Goal: Task Accomplishment & Management: Use online tool/utility

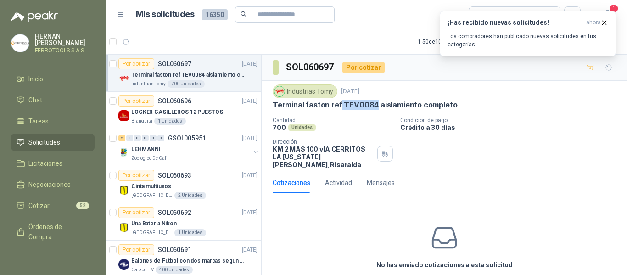
click at [567, 39] on p "Los compradores han publicado nuevas solicitudes en tus categorías." at bounding box center [527, 40] width 161 height 17
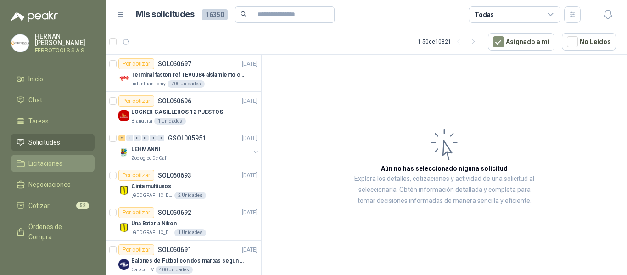
click at [53, 164] on span "Licitaciones" at bounding box center [45, 163] width 34 height 10
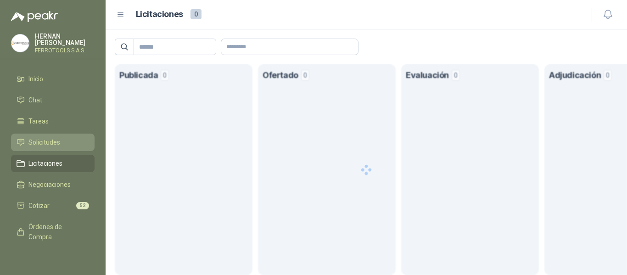
click at [30, 138] on span "Solicitudes" at bounding box center [44, 142] width 32 height 10
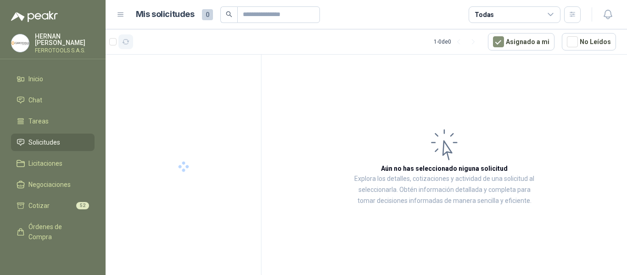
click at [127, 42] on icon "button" at bounding box center [126, 42] width 8 height 8
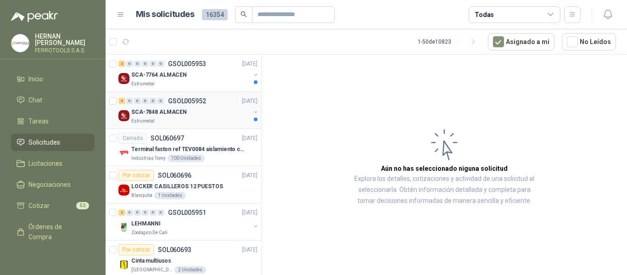
click at [199, 123] on div "Estrumetal" at bounding box center [190, 120] width 119 height 7
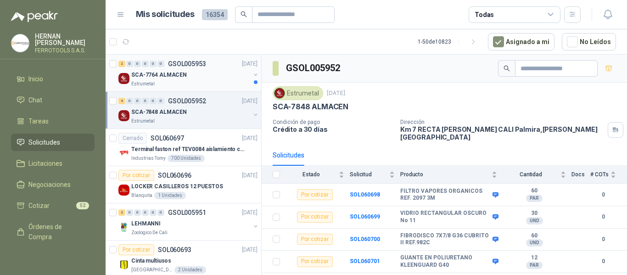
click at [185, 78] on div "SCA-7764 ALMACEN" at bounding box center [190, 74] width 119 height 11
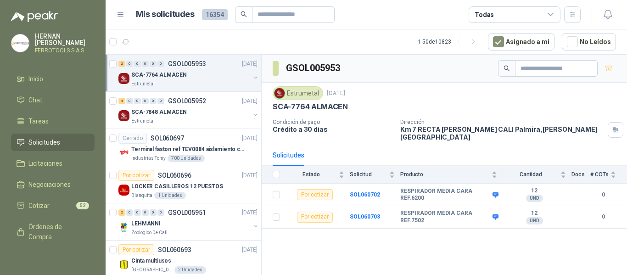
click at [351, 256] on div "GSOL005953 Estrumetal 14 oct, 2025 SCA-7764 ALMACEN Condición de pago Crédito a…" at bounding box center [444, 166] width 365 height 223
drag, startPoint x: 400, startPoint y: 184, endPoint x: 441, endPoint y: 195, distance: 42.7
click at [441, 195] on b "RESPIRADOR MEDIA CARA REF.6200" at bounding box center [445, 195] width 90 height 14
copy b "RESPIRADOR MEDIA CARA REF.6200"
drag, startPoint x: 400, startPoint y: 206, endPoint x: 424, endPoint y: 216, distance: 25.3
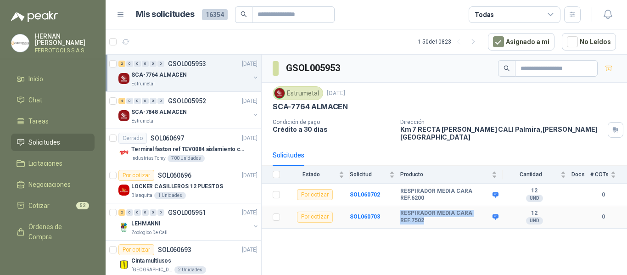
click at [424, 216] on b "RESPIRADOR MEDIA CARA REF.7502" at bounding box center [445, 217] width 90 height 14
copy b "RESPIRADOR MEDIA CARA REF.7502"
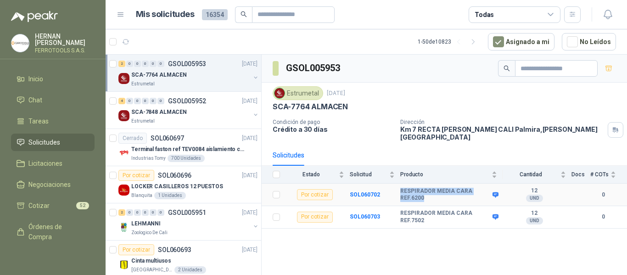
drag, startPoint x: 429, startPoint y: 192, endPoint x: 400, endPoint y: 179, distance: 32.1
click at [400, 184] on tr "Por cotizar SOL060702 RESPIRADOR MEDIA CARA REF.6200 12 UND  0" at bounding box center [444, 195] width 365 height 22
copy tr "RESPIRADOR MEDIA CARA REF.6200"
click at [373, 191] on b "SOL060702" at bounding box center [365, 194] width 30 height 6
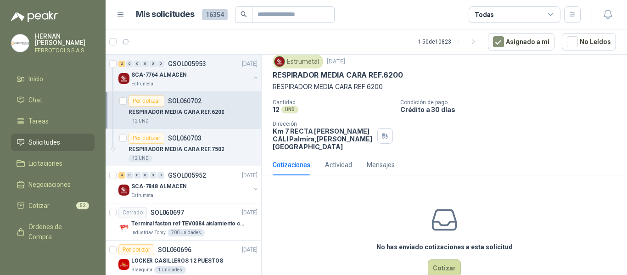
scroll to position [44, 0]
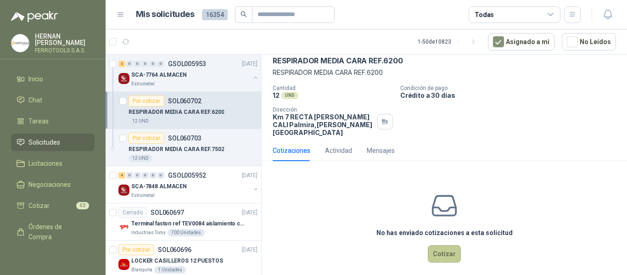
click at [445, 250] on button "Cotizar" at bounding box center [444, 253] width 33 height 17
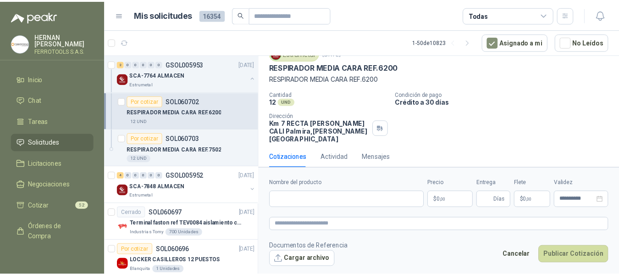
scroll to position [38, 0]
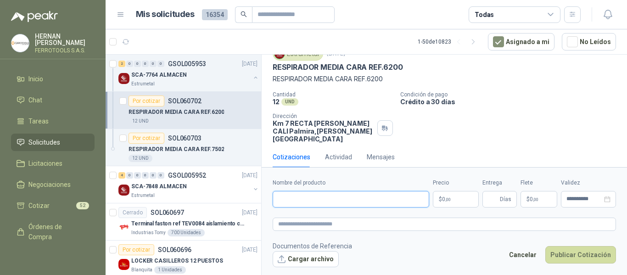
click at [359, 197] on input "Nombre del producto" at bounding box center [351, 199] width 156 height 17
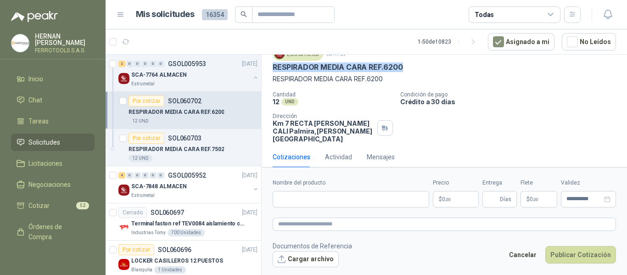
drag, startPoint x: 404, startPoint y: 67, endPoint x: 271, endPoint y: 70, distance: 132.7
click at [271, 70] on div "Estrumetal 14 oct, 2025 RESPIRADOR MEDIA CARA REF.6200 RESPIRADOR MEDIA CARA R…" at bounding box center [444, 94] width 365 height 103
copy p "RESPIRADOR MEDIA CARA REF.6200"
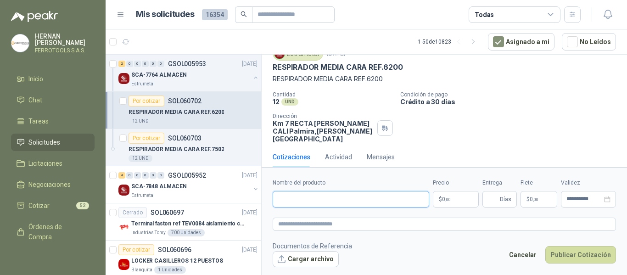
click at [347, 200] on input "Nombre del producto" at bounding box center [351, 199] width 156 height 17
paste input "**********"
type input "**********"
click at [355, 223] on textarea at bounding box center [444, 224] width 343 height 13
paste textarea "**********"
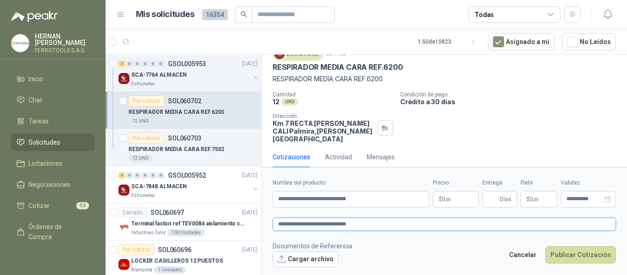
type textarea "**********"
click at [451, 197] on span ",00" at bounding box center [448, 199] width 6 height 5
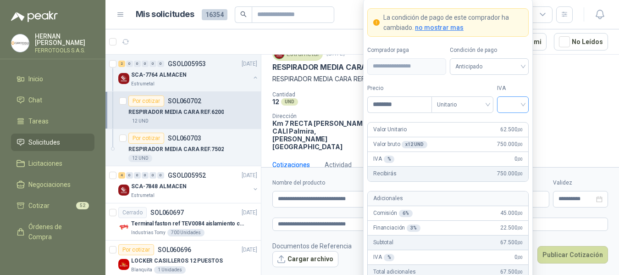
type input "********"
click at [517, 103] on input "search" at bounding box center [513, 104] width 21 height 14
click at [515, 123] on div "19%" at bounding box center [513, 123] width 17 height 10
click at [545, 105] on p "Crédito a 30 días" at bounding box center [506, 102] width 218 height 8
click at [457, 200] on body "HERNAN RUALES FERROTOOLS S.A.S. Inicio Chat Tareas Solicitudes Licitaciones Neg…" at bounding box center [309, 137] width 619 height 275
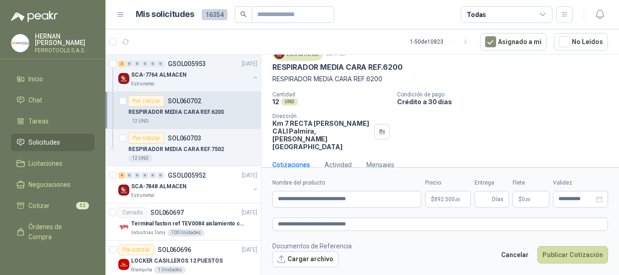
click at [550, 112] on div "Cantidad 12 UND  Condición de pago Crédito a 30 días Dirección Km 7 RECTA PALM…" at bounding box center [441, 120] width 336 height 59
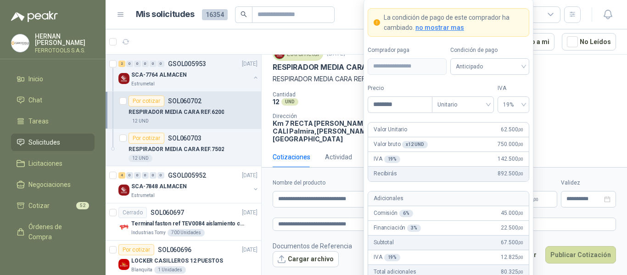
click at [452, 201] on body "HERNAN RUALES FERROTOOLS S.A.S. Inicio Chat Tareas Solicitudes Licitaciones Neg…" at bounding box center [313, 137] width 627 height 275
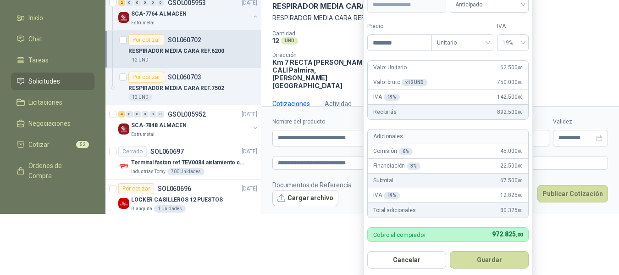
scroll to position [63, 0]
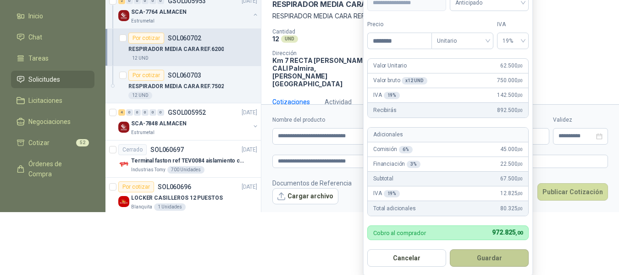
click at [491, 257] on button "Guardar" at bounding box center [489, 257] width 79 height 17
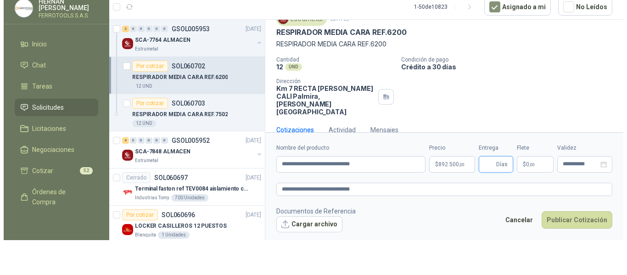
scroll to position [0, 0]
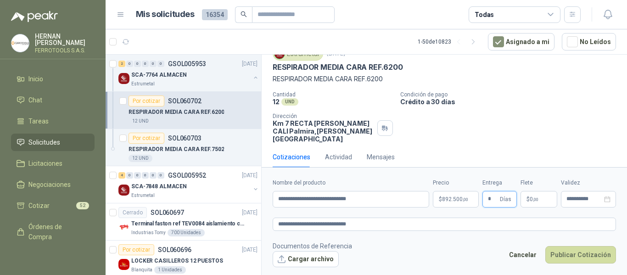
type input "*"
click at [474, 247] on footer "Documentos de Referencia Cargar archivo Cancelar Publicar Cotización" at bounding box center [444, 254] width 343 height 27
click at [580, 256] on button "Publicar Cotización" at bounding box center [580, 254] width 71 height 17
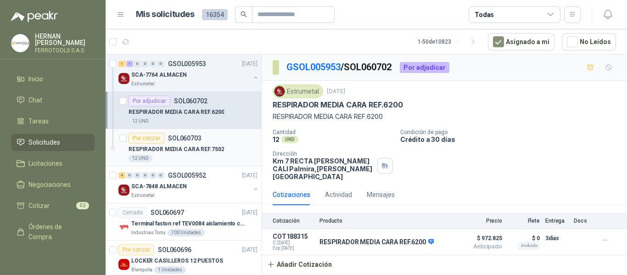
click at [222, 150] on div "RESPIRADOR MEDIA CARA REF.7502" at bounding box center [192, 149] width 129 height 11
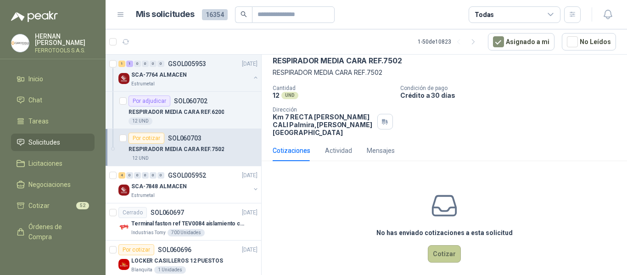
click at [430, 245] on button "Cotizar" at bounding box center [444, 253] width 33 height 17
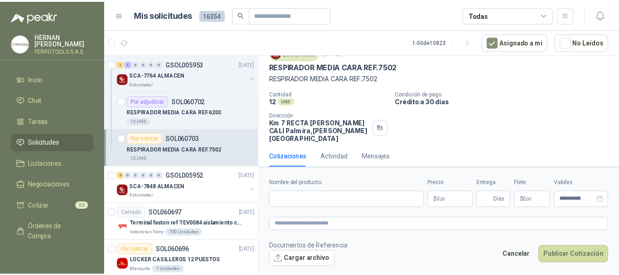
scroll to position [38, 0]
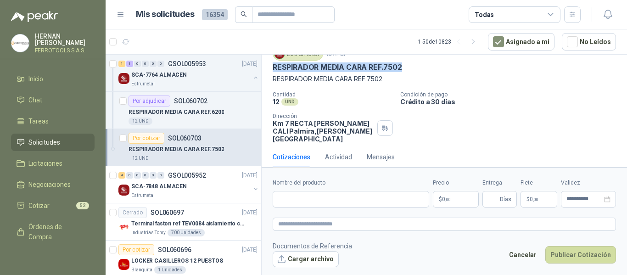
drag, startPoint x: 407, startPoint y: 64, endPoint x: 271, endPoint y: 67, distance: 135.4
click at [271, 67] on div "Estrumetal 14 oct, 2025 RESPIRADOR MEDIA CARA REF.7502 RESPIRADOR MEDIA CARA R…" at bounding box center [444, 94] width 365 height 103
copy p "RESPIRADOR MEDIA CARA REF.7502"
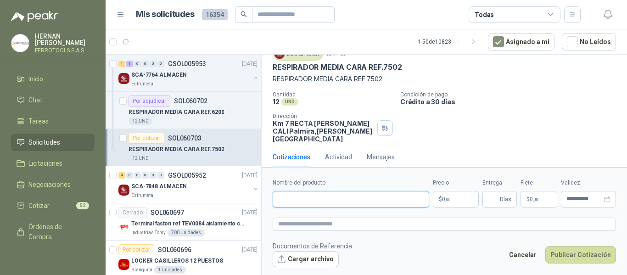
click at [337, 199] on input "Nombre del producto" at bounding box center [351, 199] width 156 height 17
paste input "**********"
type input "**********"
click at [347, 222] on textarea at bounding box center [444, 224] width 343 height 13
paste textarea "**********"
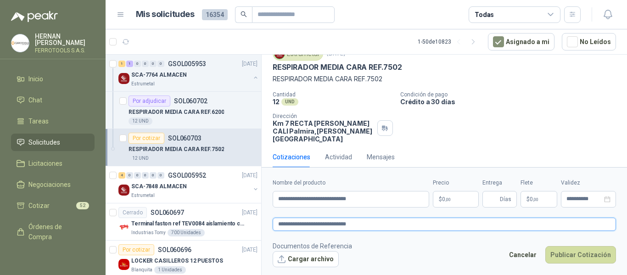
type textarea "**********"
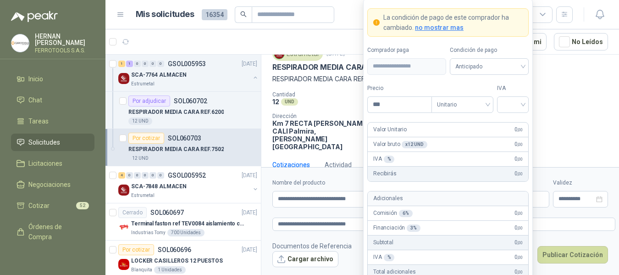
click at [463, 201] on body "HERNAN RUALES FERROTOOLS S.A.S. Inicio Chat Tareas Solicitudes Licitaciones Neg…" at bounding box center [309, 137] width 619 height 275
type input "********"
click at [510, 107] on input "search" at bounding box center [513, 104] width 21 height 14
click at [515, 123] on div "19%" at bounding box center [513, 123] width 17 height 10
click at [520, 85] on label "IVA" at bounding box center [513, 88] width 32 height 9
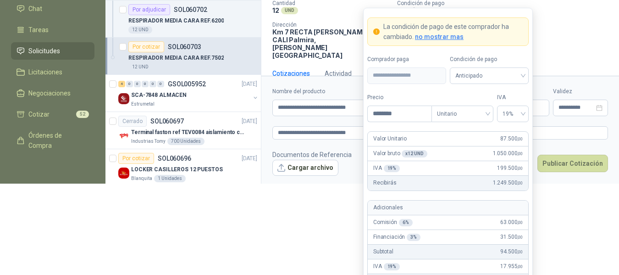
scroll to position [102, 0]
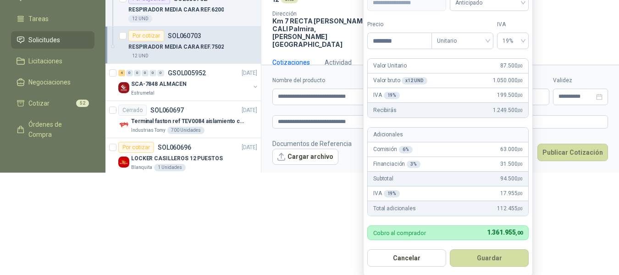
click at [501, 269] on form "**********" at bounding box center [448, 105] width 170 height 341
click at [502, 259] on button "Guardar" at bounding box center [489, 257] width 79 height 17
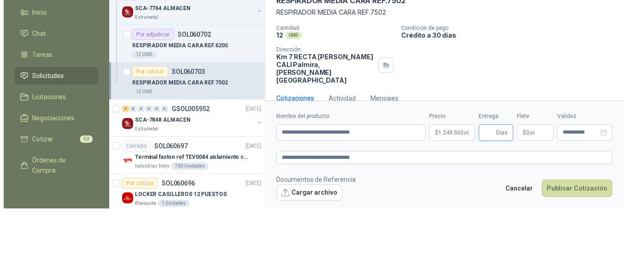
scroll to position [0, 0]
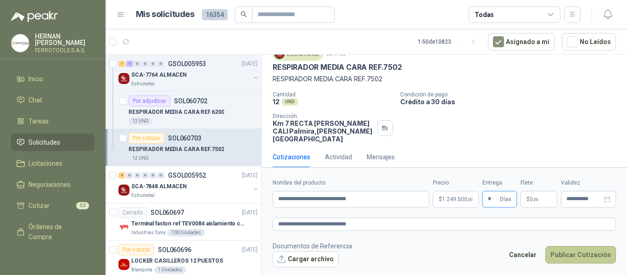
type input "*"
click at [574, 249] on button "Publicar Cotización" at bounding box center [580, 254] width 71 height 17
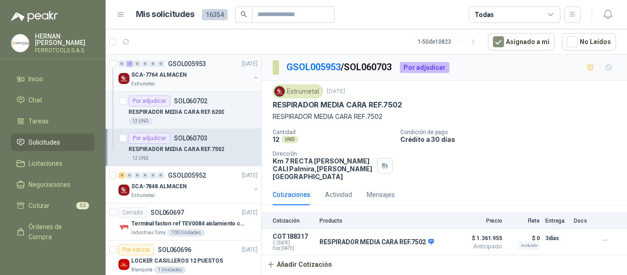
click at [252, 80] on button "button" at bounding box center [255, 77] width 7 height 7
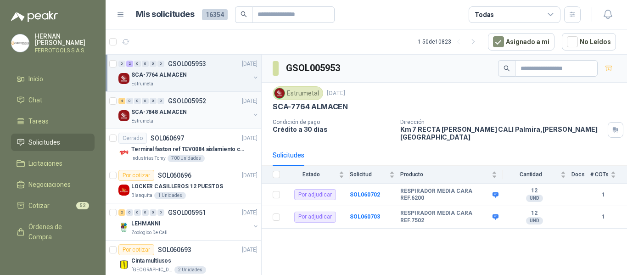
click at [198, 116] on div "SCA-7848 ALMACEN" at bounding box center [190, 111] width 119 height 11
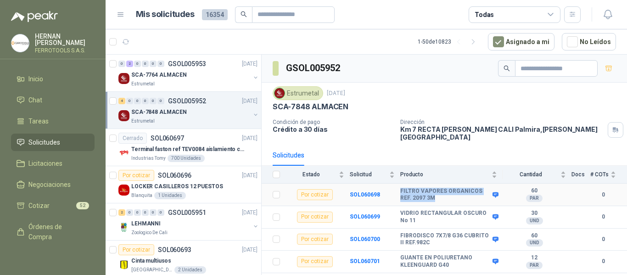
drag, startPoint x: 399, startPoint y: 182, endPoint x: 469, endPoint y: 194, distance: 70.8
click at [469, 194] on tr "Por cotizar SOL060698 FILTRO VAPORES ORGANICOS REF. 2097 3M 60 PAR  0" at bounding box center [444, 195] width 365 height 22
copy tr "FILTRO VAPORES ORGANICOS REF. 2097 3M"
click at [355, 191] on b "SOL060698" at bounding box center [365, 194] width 30 height 6
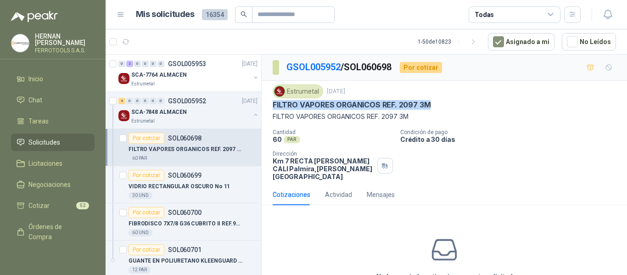
drag, startPoint x: 438, startPoint y: 106, endPoint x: 265, endPoint y: 106, distance: 172.5
click at [265, 106] on div "Estrumetal 14 oct, 2025 FILTRO VAPORES ORGANICOS REF. 2097 3M FILTRO VAPORES O…" at bounding box center [444, 132] width 365 height 103
copy p "FILTRO VAPORES ORGANICOS REF. 2097 3M"
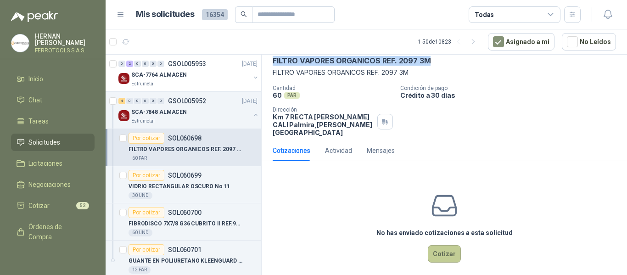
click at [440, 247] on button "Cotizar" at bounding box center [444, 253] width 33 height 17
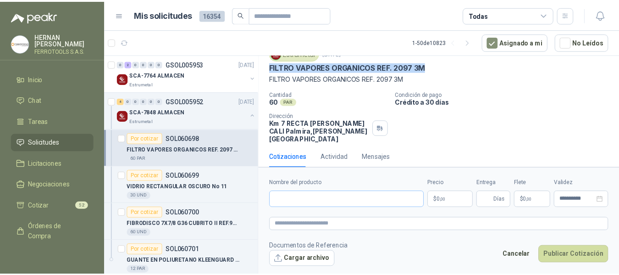
scroll to position [38, 0]
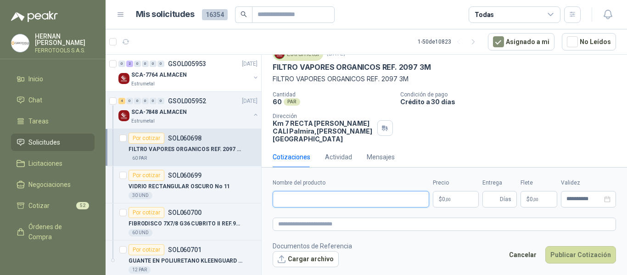
click at [342, 201] on input "Nombre del producto" at bounding box center [351, 199] width 156 height 17
paste input "**********"
type input "**********"
click at [368, 220] on textarea at bounding box center [444, 224] width 343 height 13
paste textarea "**********"
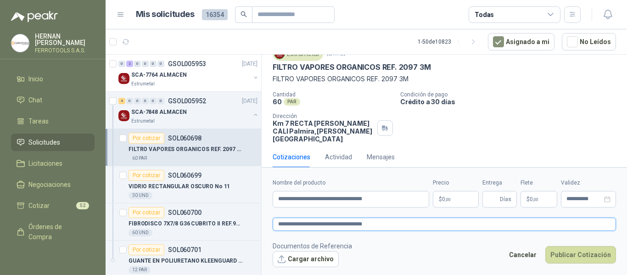
type textarea "**********"
click at [456, 196] on p "$ 0 ,00" at bounding box center [456, 199] width 46 height 17
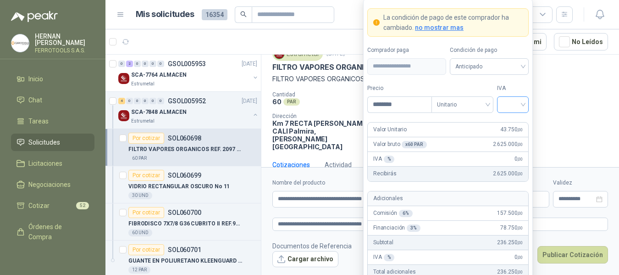
type input "********"
click at [520, 106] on input "search" at bounding box center [513, 104] width 21 height 14
click at [519, 118] on div "19%" at bounding box center [513, 123] width 17 height 10
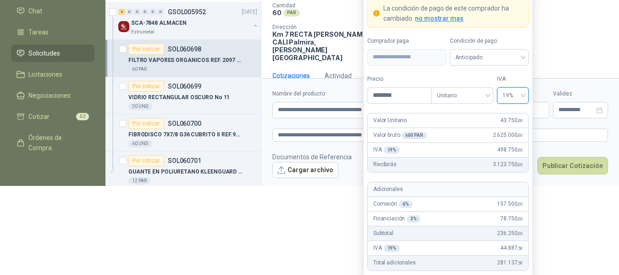
scroll to position [117, 0]
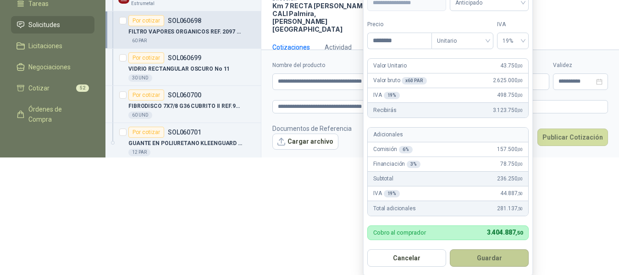
click at [498, 258] on button "Guardar" at bounding box center [489, 257] width 79 height 17
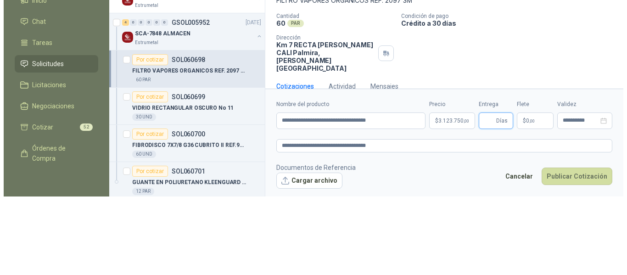
scroll to position [0, 0]
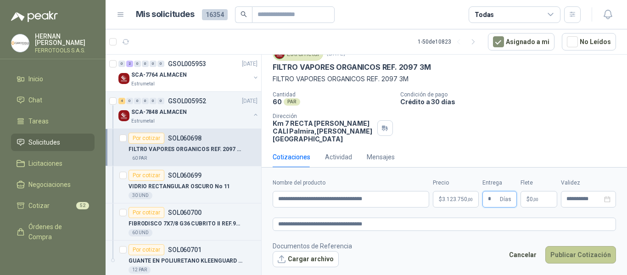
type input "*"
click at [583, 257] on button "Publicar Cotización" at bounding box center [580, 254] width 71 height 17
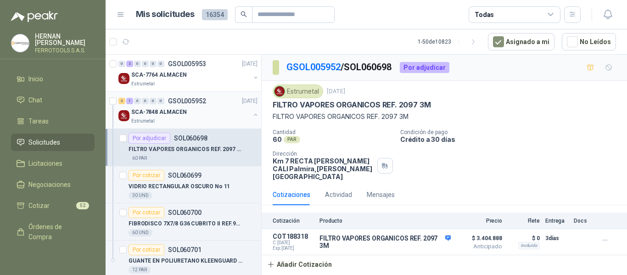
click at [180, 109] on p "SCA-7848 ALMACEN" at bounding box center [159, 112] width 56 height 9
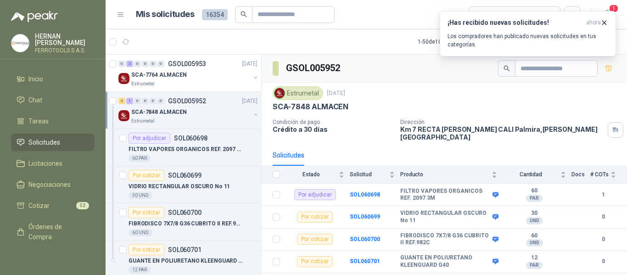
drag, startPoint x: 0, startPoint y: 37, endPoint x: 123, endPoint y: 22, distance: 124.3
click at [122, 26] on header "Mis solicitudes 16354 Todas 1" at bounding box center [366, 14] width 521 height 29
click at [125, 44] on icon "button" at bounding box center [126, 42] width 8 height 8
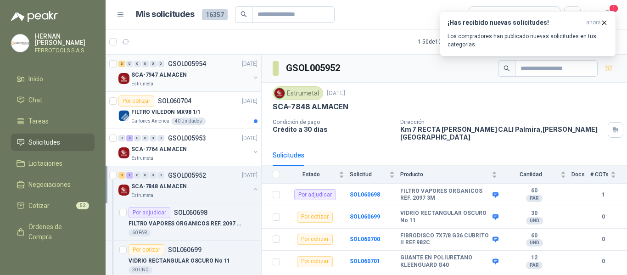
click at [218, 75] on div "SCA-7947 ALMACEN" at bounding box center [190, 74] width 119 height 11
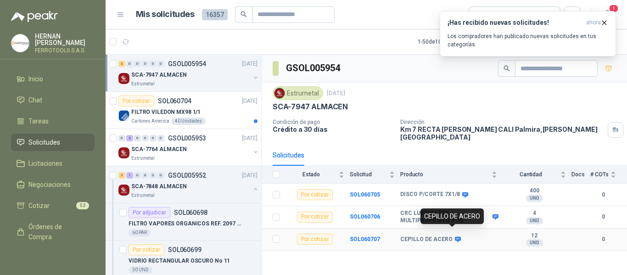
click at [454, 236] on icon at bounding box center [457, 239] width 7 height 7
click at [367, 192] on td "SOL060705" at bounding box center [375, 195] width 50 height 22
click at [366, 191] on b "SOL060705" at bounding box center [365, 194] width 30 height 6
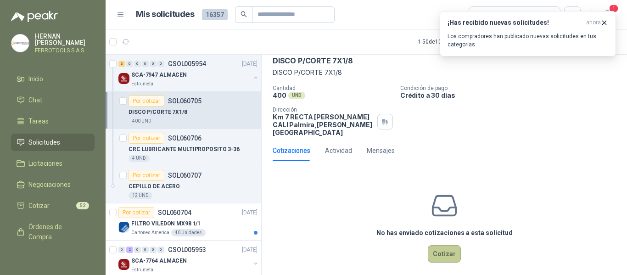
click at [448, 245] on button "Cotizar" at bounding box center [444, 253] width 33 height 17
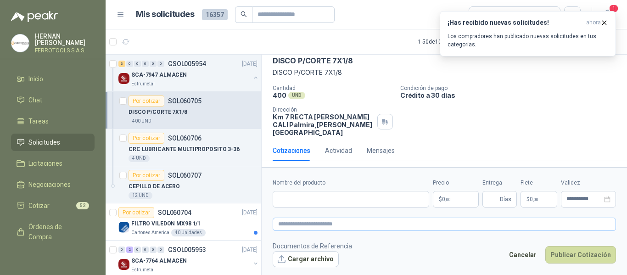
scroll to position [38, 0]
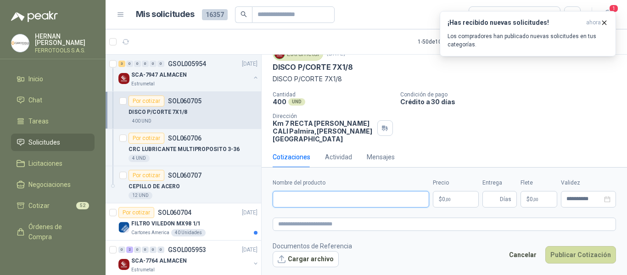
click at [377, 199] on input "Nombre del producto" at bounding box center [351, 199] width 156 height 17
paste input "**********"
type input "**********"
click at [470, 226] on textarea at bounding box center [444, 224] width 343 height 13
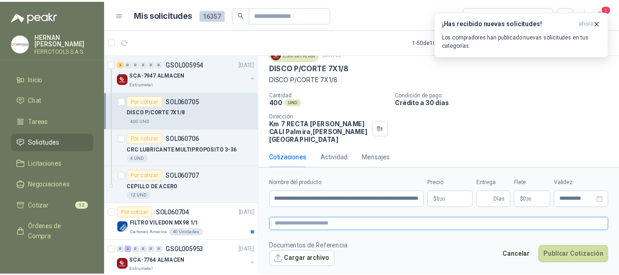
scroll to position [0, 0]
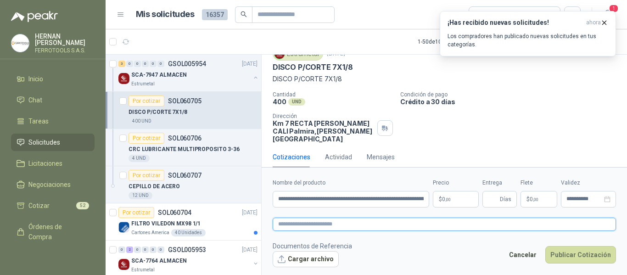
paste textarea "**********"
type textarea "**********"
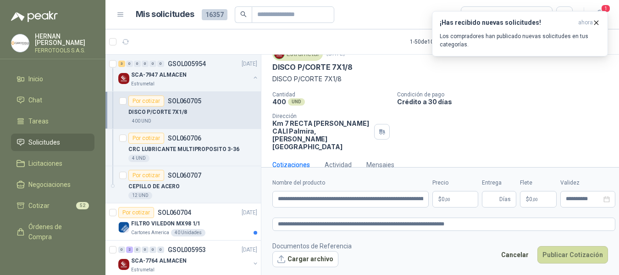
click at [460, 195] on body "HERNAN RUALES FERROTOOLS S.A.S. Inicio Chat Tareas Solicitudes Licitaciones Neg…" at bounding box center [309, 137] width 619 height 275
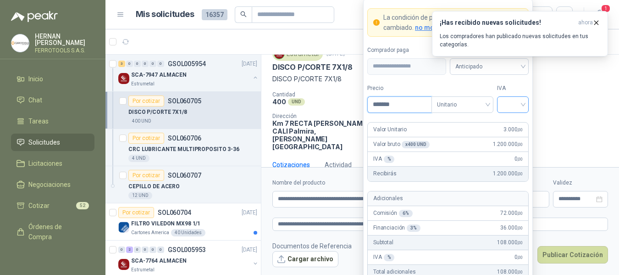
type input "*******"
click at [517, 104] on input "search" at bounding box center [513, 104] width 21 height 14
click at [514, 118] on div "19%" at bounding box center [513, 123] width 17 height 10
click at [513, 84] on label "IVA" at bounding box center [513, 88] width 32 height 9
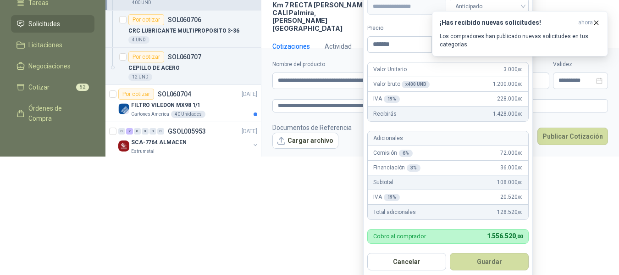
scroll to position [126, 0]
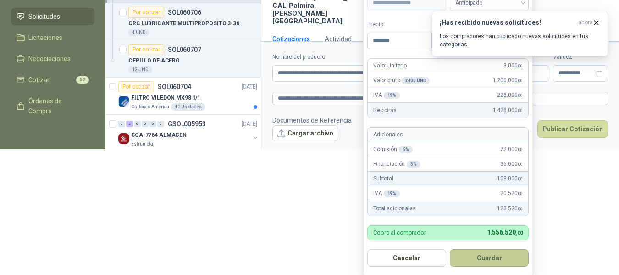
click at [495, 256] on button "Guardar" at bounding box center [489, 257] width 79 height 17
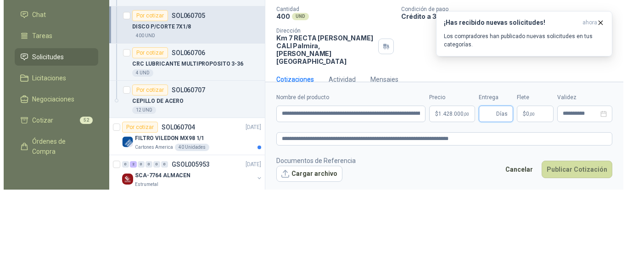
scroll to position [0, 0]
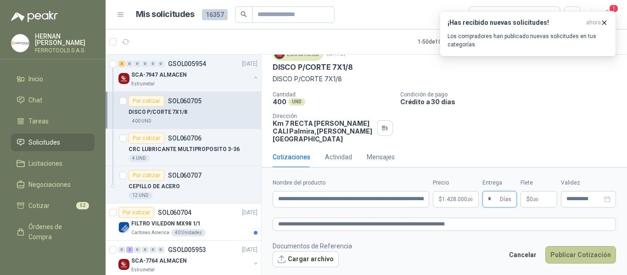
type input "*"
click at [581, 256] on button "Publicar Cotización" at bounding box center [580, 254] width 71 height 17
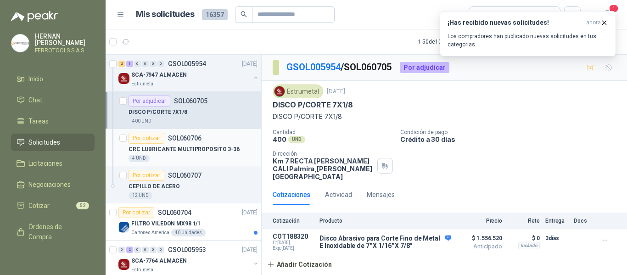
click at [202, 149] on p "CRC LUBRICANTE MULTIPROPOSITO 3-36" at bounding box center [183, 149] width 111 height 9
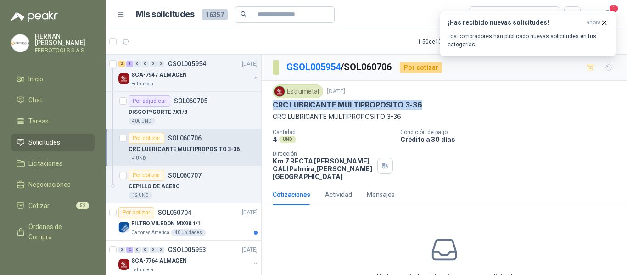
drag, startPoint x: 424, startPoint y: 104, endPoint x: 274, endPoint y: 106, distance: 150.5
click at [274, 106] on div "CRC LUBRICANTE MULTIPROPOSITO 3-36" at bounding box center [444, 105] width 343 height 10
copy p "CRC LUBRICANTE MULTIPROPOSITO 3-36"
click at [205, 184] on div "CEPILLO DE ACERO" at bounding box center [192, 186] width 129 height 11
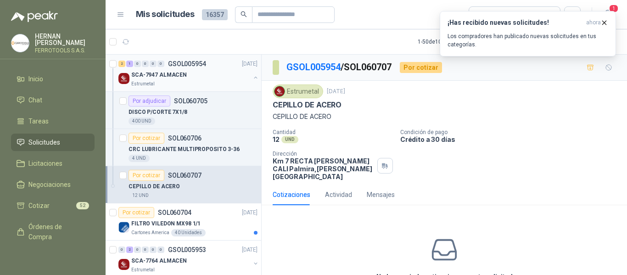
click at [252, 79] on button "button" at bounding box center [255, 77] width 7 height 7
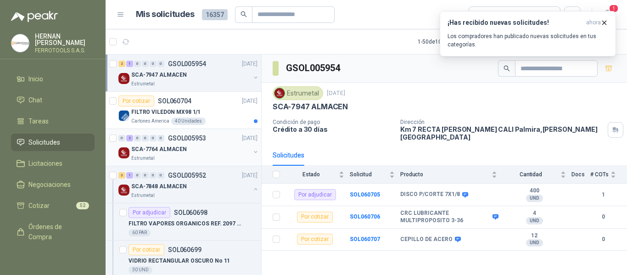
click at [210, 150] on div "SCA-7764 ALMACEN" at bounding box center [190, 149] width 119 height 11
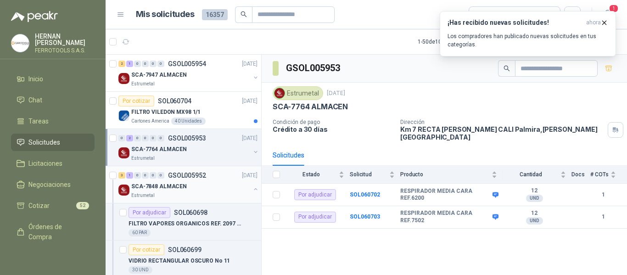
click at [183, 190] on div "SCA-7848 ALMACEN" at bounding box center [190, 186] width 119 height 11
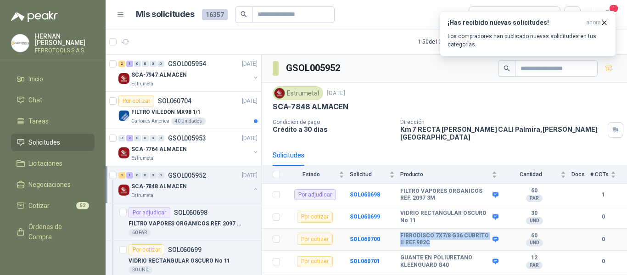
drag, startPoint x: 400, startPoint y: 230, endPoint x: 441, endPoint y: 237, distance: 41.4
click at [441, 237] on tr "Por cotizar SOL060700 FIBRODISCO 7X7/8 G36 CUBRITO II REF.982C 60 UND  0" at bounding box center [444, 240] width 365 height 22
copy tr "FIBRODISCO 7X7/8 G36 CUBRITO II REF.982C"
click at [368, 236] on b "SOL060700" at bounding box center [365, 239] width 30 height 6
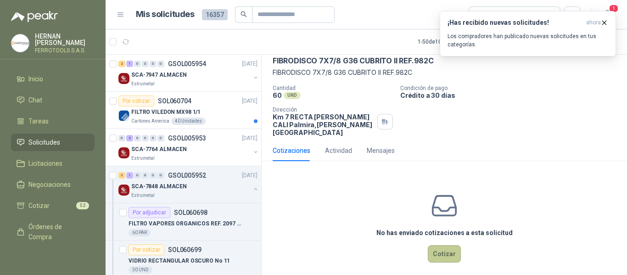
click at [453, 245] on button "Cotizar" at bounding box center [444, 253] width 33 height 17
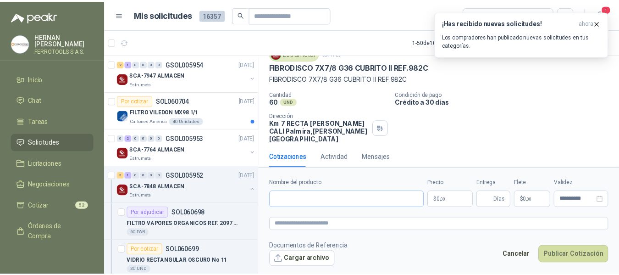
scroll to position [38, 0]
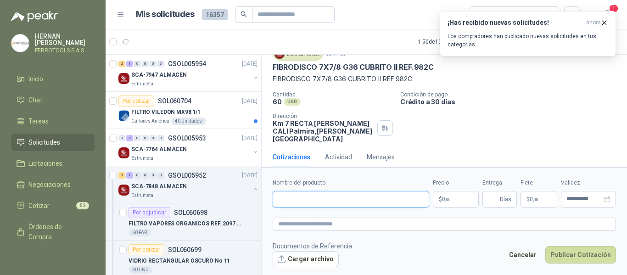
click at [375, 200] on input "Nombre del producto" at bounding box center [351, 199] width 156 height 17
paste input "**********"
type input "**********"
click at [379, 226] on textarea at bounding box center [444, 224] width 343 height 13
paste textarea "**********"
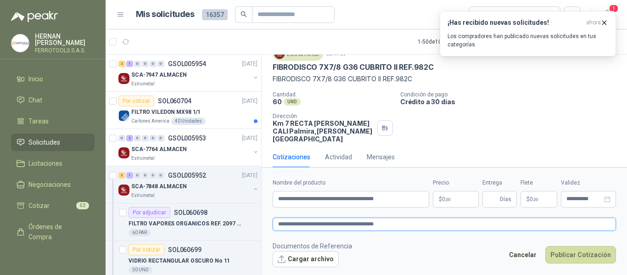
type textarea "**********"
click at [452, 199] on body "HERNAN RUALES FERROTOOLS S.A.S. Inicio Chat Tareas Solicitudes Licitaciones Neg…" at bounding box center [313, 137] width 627 height 275
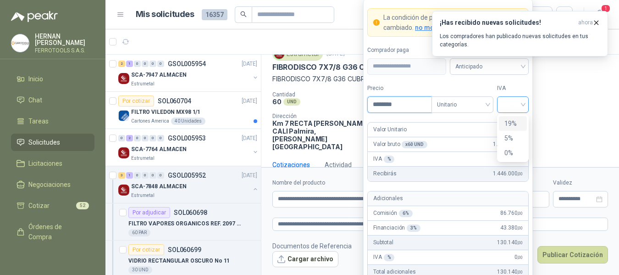
click at [524, 104] on div at bounding box center [513, 104] width 32 height 17
type input "********"
click at [520, 123] on div "19%" at bounding box center [513, 123] width 17 height 10
click at [517, 89] on label "IVA" at bounding box center [513, 88] width 32 height 9
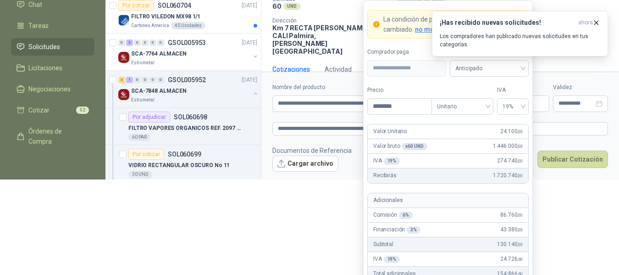
scroll to position [116, 0]
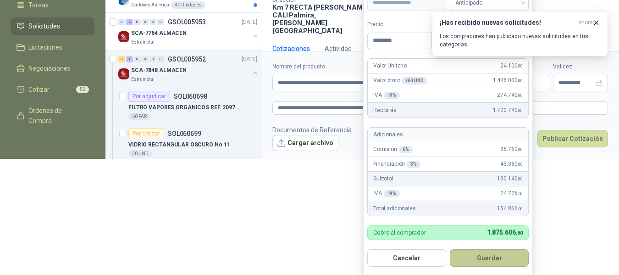
click at [500, 261] on button "Guardar" at bounding box center [489, 257] width 79 height 17
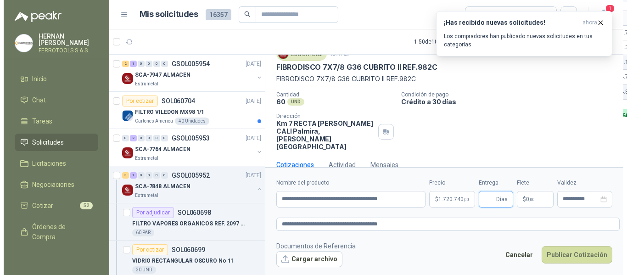
scroll to position [0, 0]
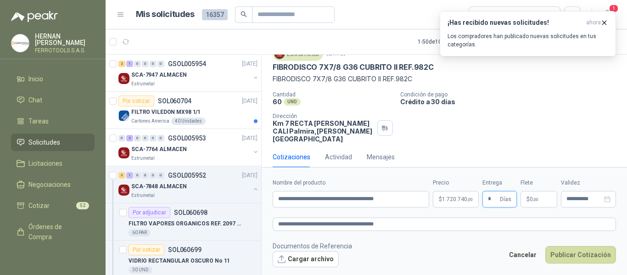
type input "*"
click at [481, 223] on textarea "**********" at bounding box center [444, 224] width 343 height 13
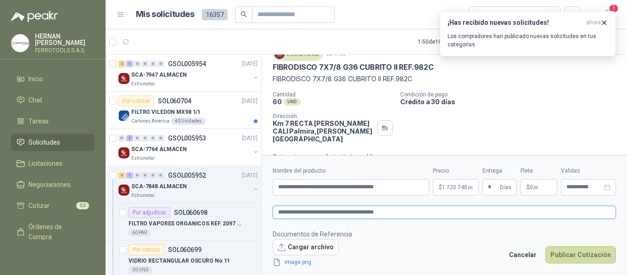
scroll to position [44, 0]
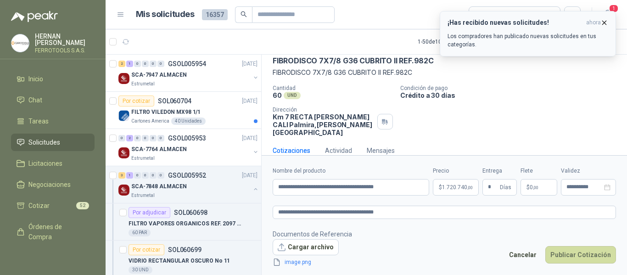
click at [603, 22] on icon "button" at bounding box center [604, 23] width 8 height 8
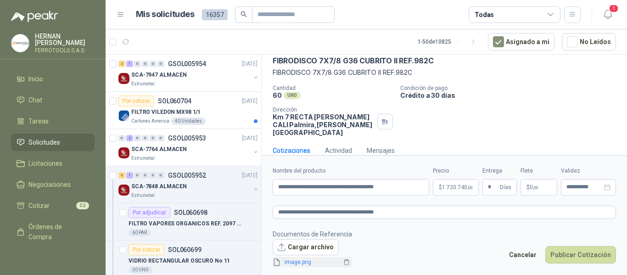
click at [306, 262] on link "image.png" at bounding box center [311, 262] width 61 height 9
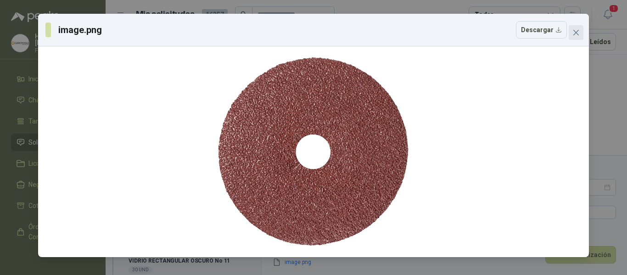
click at [576, 33] on icon "close" at bounding box center [576, 33] width 6 height 6
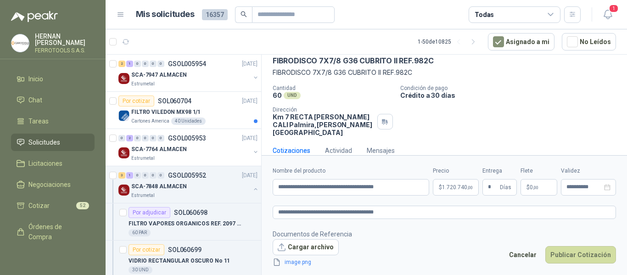
click at [386, 228] on form "**********" at bounding box center [444, 216] width 365 height 123
click at [579, 256] on button "Publicar Cotización" at bounding box center [580, 254] width 71 height 17
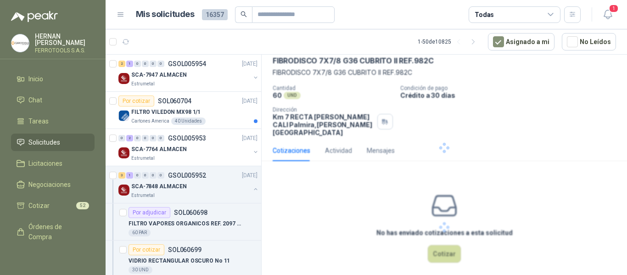
scroll to position [0, 0]
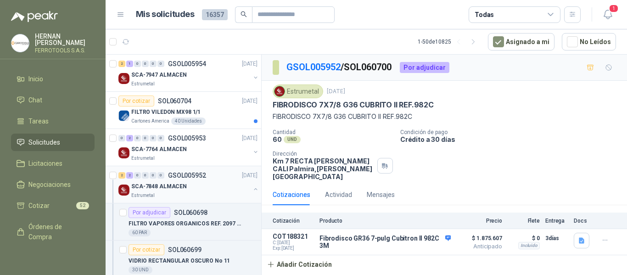
click at [219, 190] on div "SCA-7848 ALMACEN" at bounding box center [190, 186] width 119 height 11
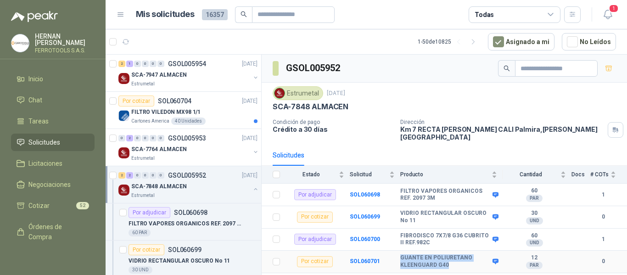
drag, startPoint x: 401, startPoint y: 252, endPoint x: 455, endPoint y: 258, distance: 54.0
click at [455, 258] on b "GUANTE EN POLIURETANO KLEENGUARD G40" at bounding box center [445, 261] width 90 height 14
copy b "GUANTE EN POLIURETANO KLEENGUARD G40"
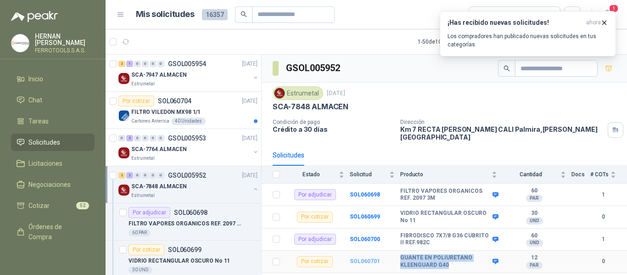
click at [367, 258] on b "SOL060701" at bounding box center [365, 261] width 30 height 6
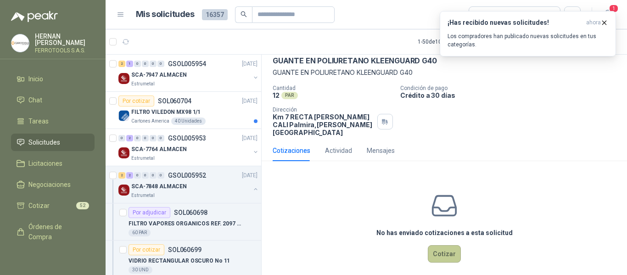
click at [437, 246] on button "Cotizar" at bounding box center [444, 253] width 33 height 17
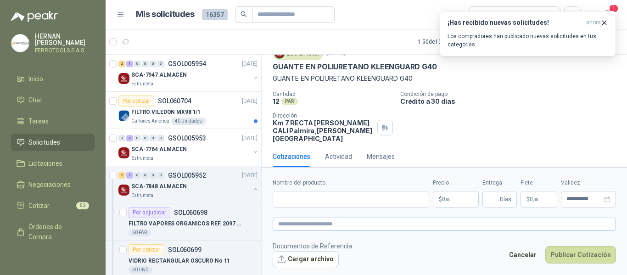
scroll to position [38, 0]
click at [326, 195] on input "Nombre del producto" at bounding box center [351, 199] width 156 height 17
paste input "**********"
click at [342, 225] on textarea at bounding box center [444, 224] width 343 height 13
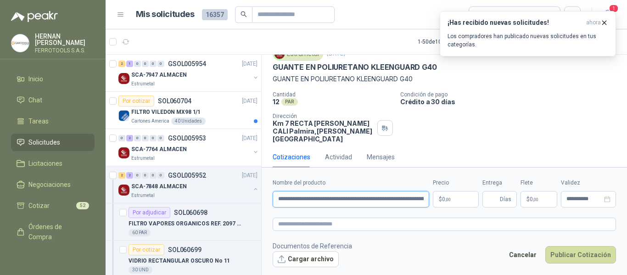
click at [354, 199] on input "**********" at bounding box center [351, 199] width 156 height 17
drag, startPoint x: 293, startPoint y: 199, endPoint x: 433, endPoint y: 199, distance: 140.0
click at [433, 199] on div "**********" at bounding box center [444, 193] width 343 height 29
click at [387, 199] on input "**********" at bounding box center [351, 199] width 156 height 17
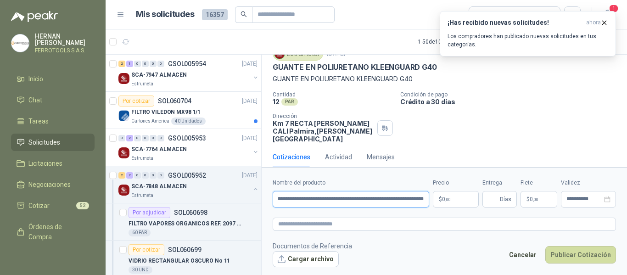
drag, startPoint x: 387, startPoint y: 199, endPoint x: 457, endPoint y: 202, distance: 69.3
click at [457, 202] on div "**********" at bounding box center [444, 193] width 343 height 29
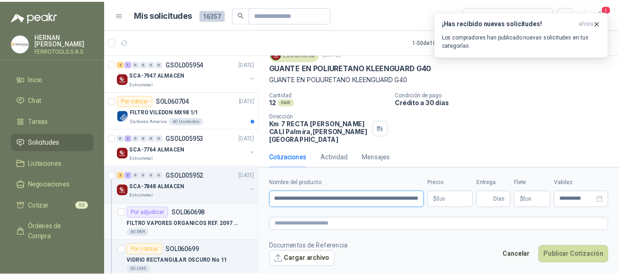
scroll to position [0, 0]
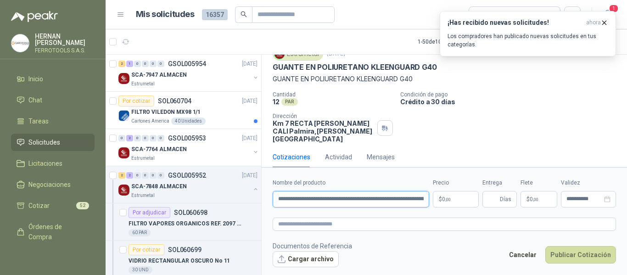
drag, startPoint x: 426, startPoint y: 199, endPoint x: 88, endPoint y: 216, distance: 338.1
click at [88, 216] on div "HERNAN RUALES FERROTOOLS S.A.S. Inicio Chat Tareas Solicitudes Licitaciones Neg…" at bounding box center [313, 137] width 627 height 275
type input "**********"
click at [307, 223] on textarea at bounding box center [444, 224] width 343 height 13
paste textarea "**********"
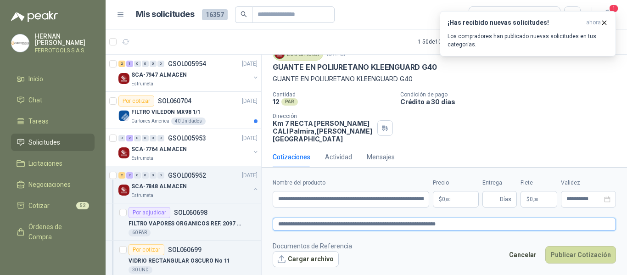
type textarea "**********"
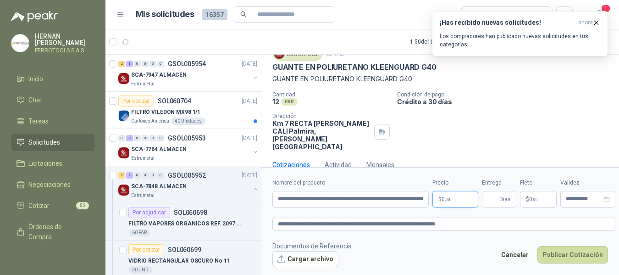
click at [455, 201] on body "HERNAN RUALES FERROTOOLS S.A.S. Inicio Chat Tareas Solicitudes Licitaciones Neg…" at bounding box center [309, 137] width 619 height 275
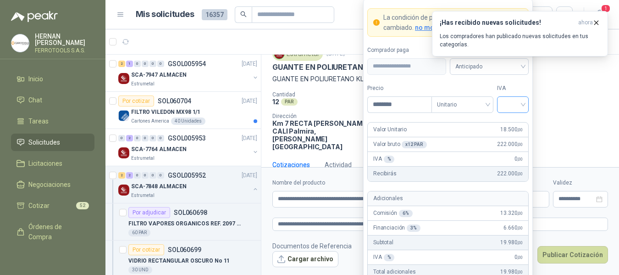
type input "********"
click at [515, 103] on input "search" at bounding box center [513, 104] width 21 height 14
click at [515, 124] on div "19%" at bounding box center [513, 123] width 17 height 10
click at [524, 83] on form "**********" at bounding box center [448, 169] width 170 height 341
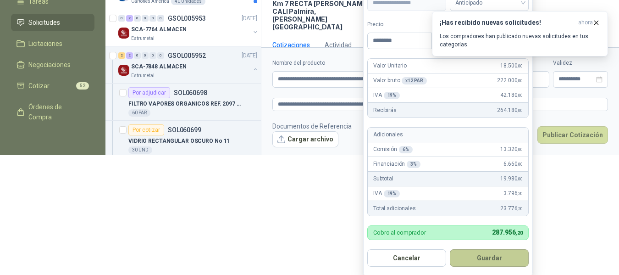
click at [483, 260] on button "Guardar" at bounding box center [489, 257] width 79 height 17
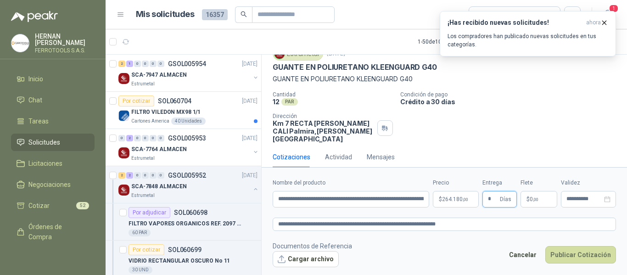
type input "*"
click at [484, 222] on textarea "**********" at bounding box center [444, 224] width 343 height 13
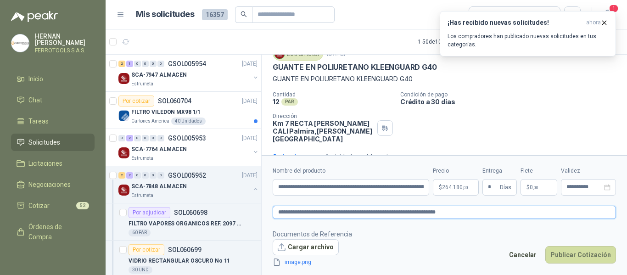
scroll to position [44, 0]
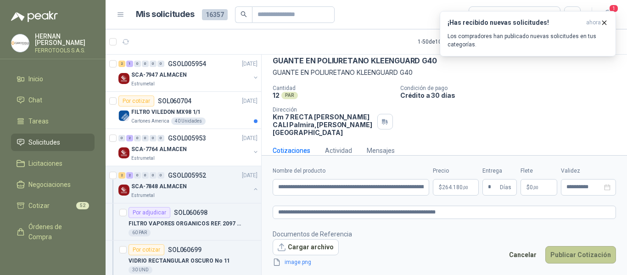
click at [571, 255] on button "Publicar Cotización" at bounding box center [580, 254] width 71 height 17
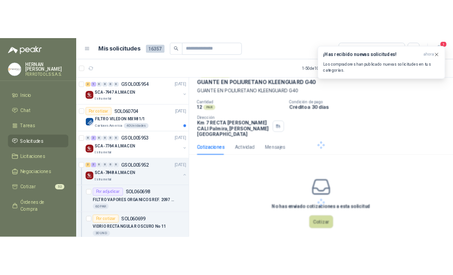
scroll to position [0, 0]
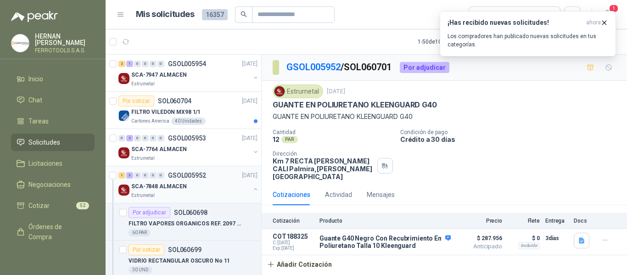
click at [234, 191] on div "SCA-7848 ALMACEN" at bounding box center [190, 186] width 119 height 11
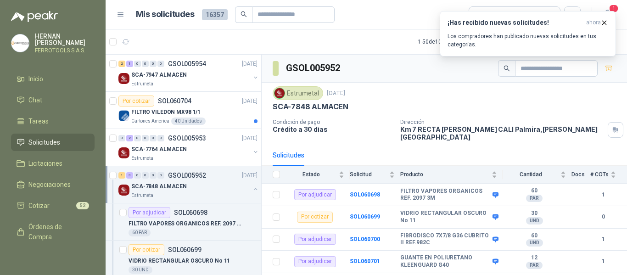
click at [252, 191] on button "button" at bounding box center [255, 188] width 7 height 7
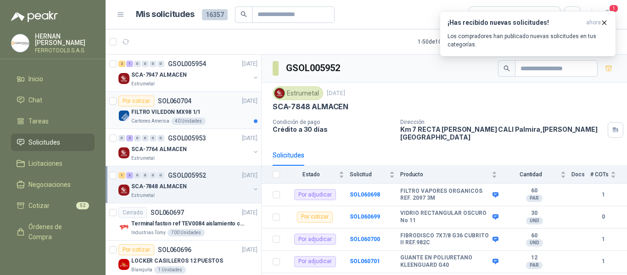
click at [210, 114] on div "FILTRO VILEDON MX98 1/1" at bounding box center [194, 111] width 126 height 11
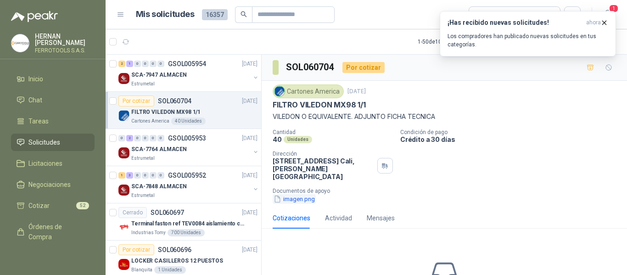
click at [295, 194] on button "imagen.png" at bounding box center [294, 199] width 43 height 10
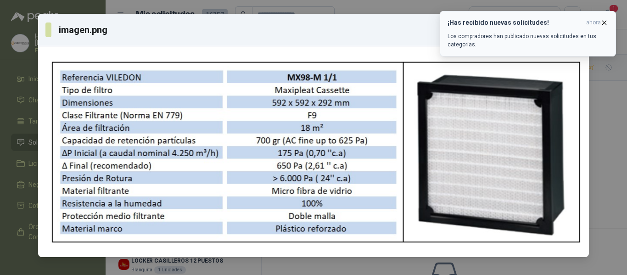
click at [606, 22] on icon "button" at bounding box center [604, 23] width 8 height 8
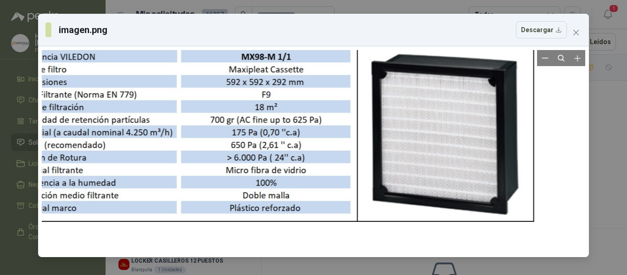
drag, startPoint x: 524, startPoint y: 152, endPoint x: 279, endPoint y: 132, distance: 245.9
click at [279, 132] on div at bounding box center [268, 130] width 536 height 203
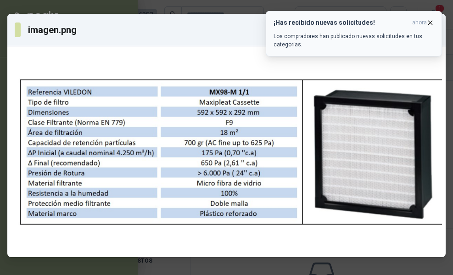
click at [328, 19] on h3 "¡Has recibido nuevas solicitudes!" at bounding box center [340, 23] width 135 height 8
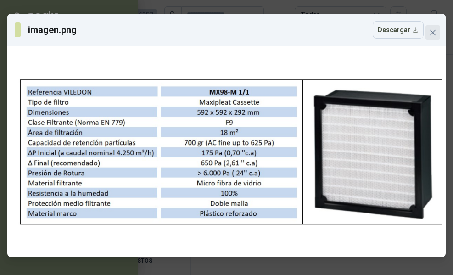
click at [435, 35] on icon "close" at bounding box center [433, 33] width 6 height 6
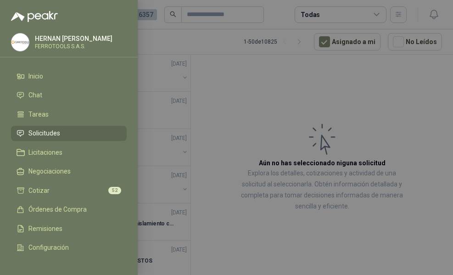
click at [235, 59] on div at bounding box center [226, 137] width 453 height 275
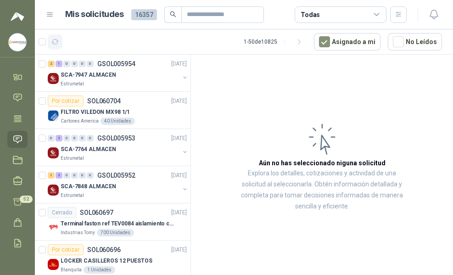
click at [56, 37] on button "button" at bounding box center [55, 41] width 15 height 15
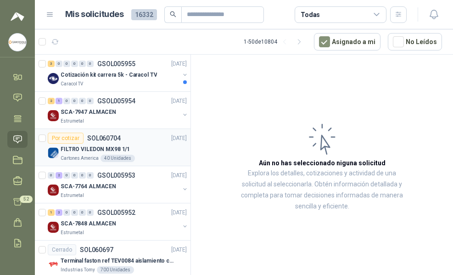
click at [137, 152] on div "FILTRO VILEDON MX98 1/1" at bounding box center [124, 149] width 126 height 11
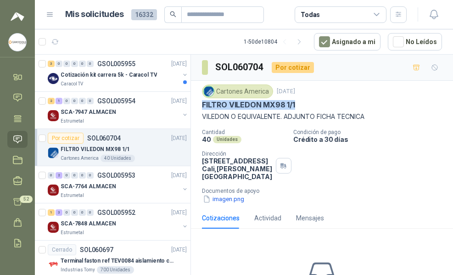
drag, startPoint x: 201, startPoint y: 107, endPoint x: 296, endPoint y: 108, distance: 95.9
click at [296, 108] on div "Cartones America 14 oct, 2025 FILTRO VILEDON MX98 1/1 VILEDON O EQUIVALENTE. AD…" at bounding box center [322, 144] width 262 height 127
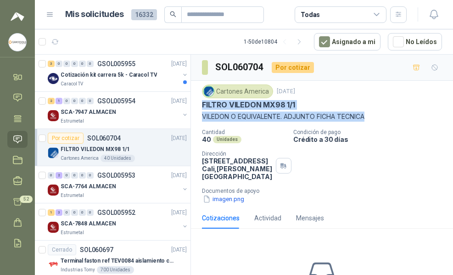
drag, startPoint x: 379, startPoint y: 121, endPoint x: 199, endPoint y: 107, distance: 179.9
click at [199, 107] on div "Cartones America 14 oct, 2025 FILTRO VILEDON MX98 1/1 VILEDON O EQUIVALENTE. AD…" at bounding box center [322, 144] width 262 height 127
click at [378, 117] on p "VILEDON O EQUIVALENTE. ADJUNTO FICHA TECNICA" at bounding box center [322, 117] width 240 height 10
drag, startPoint x: 378, startPoint y: 117, endPoint x: 202, endPoint y: 102, distance: 176.4
click at [202, 102] on div "Cartones America 14 oct, 2025 FILTRO VILEDON MX98 1/1 VILEDON O EQUIVALENTE. AD…" at bounding box center [322, 102] width 240 height 37
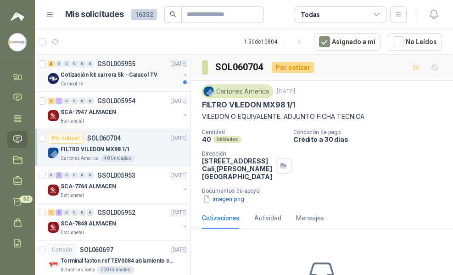
click at [142, 88] on div "3 0 0 0 0 0 GSOL005955 14/10/25 Cotización kit carrera 5k - Caracol TV Caracol …" at bounding box center [113, 73] width 156 height 37
click at [139, 79] on p "Cotización kit carrera 5k - Caracol TV" at bounding box center [109, 75] width 96 height 9
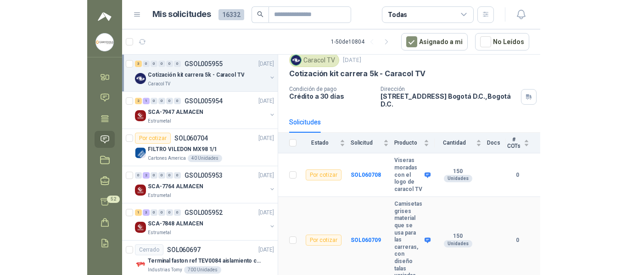
scroll to position [89, 0]
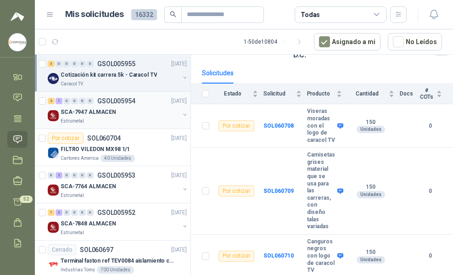
click at [139, 110] on div "SCA-7947 ALMACEN" at bounding box center [120, 111] width 119 height 11
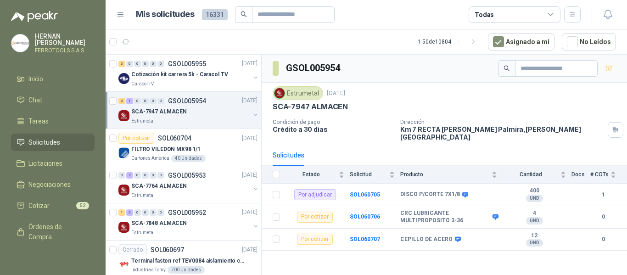
click at [225, 118] on div "Estrumetal" at bounding box center [190, 120] width 119 height 7
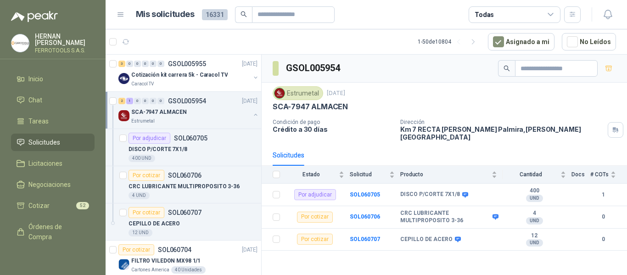
click at [216, 111] on div "SCA-7947 ALMACEN" at bounding box center [190, 111] width 119 height 11
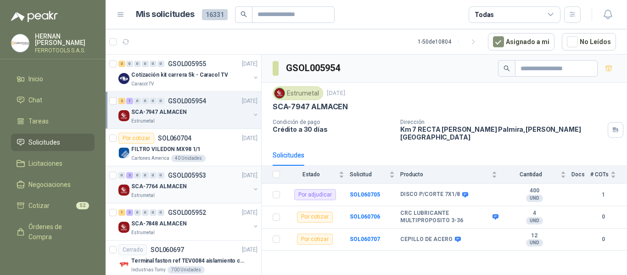
click at [215, 187] on div "SCA-7764 ALMACEN" at bounding box center [190, 186] width 119 height 11
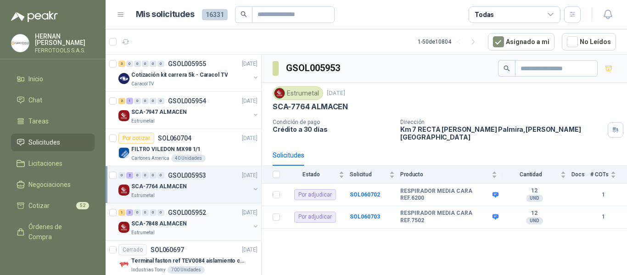
click at [227, 226] on div "SCA-7848 ALMACEN" at bounding box center [190, 223] width 119 height 11
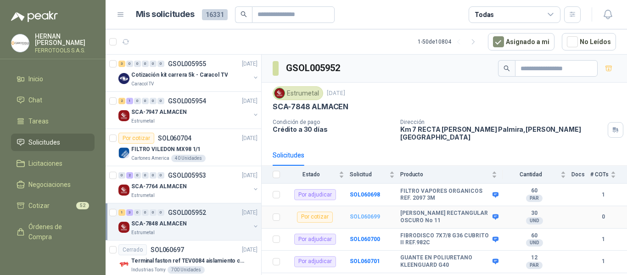
click at [360, 213] on b "SOL060699" at bounding box center [365, 216] width 30 height 6
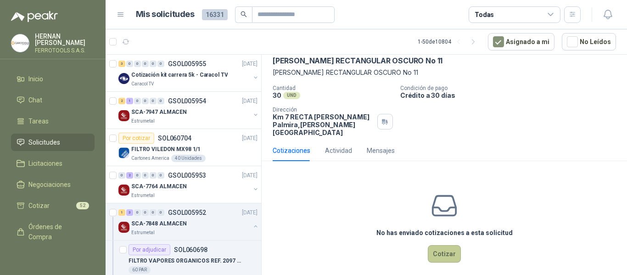
click at [428, 245] on button "Cotizar" at bounding box center [444, 253] width 33 height 17
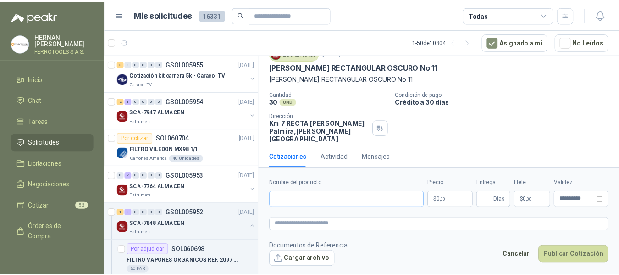
scroll to position [38, 0]
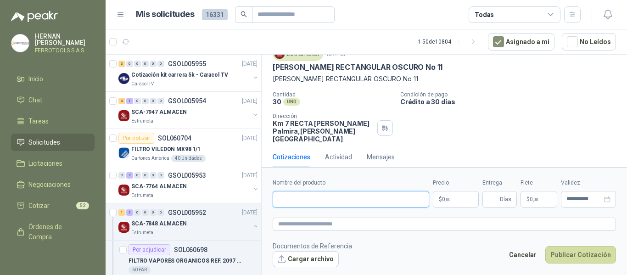
click at [341, 196] on input "Nombre del producto" at bounding box center [351, 199] width 156 height 17
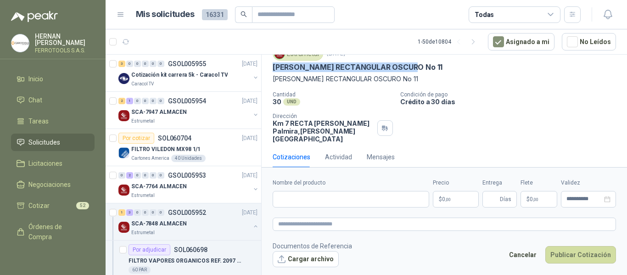
drag, startPoint x: 273, startPoint y: 68, endPoint x: 406, endPoint y: 66, distance: 133.5
click at [406, 66] on div "VIDRIO RECTANGULAR OSCURO No 11" at bounding box center [444, 67] width 343 height 10
copy p "VIDRIO RECTANGULAR OSCURO No 11"
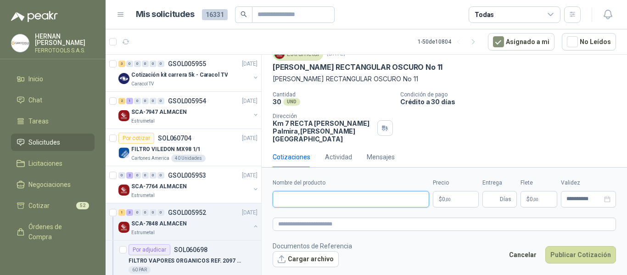
click at [349, 198] on input "Nombre del producto" at bounding box center [351, 199] width 156 height 17
paste input "**********"
drag, startPoint x: 420, startPoint y: 199, endPoint x: 78, endPoint y: 193, distance: 341.9
click at [78, 193] on div "HERNAN RUALES FERROTOOLS S.A.S. Inicio Chat Tareas Solicitudes Licitaciones Neg…" at bounding box center [313, 137] width 627 height 275
type input "**********"
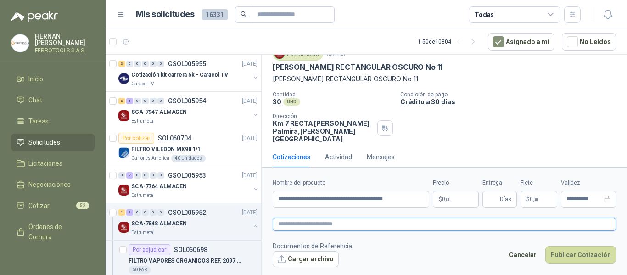
click at [309, 225] on textarea at bounding box center [444, 224] width 343 height 13
paste textarea "**********"
type textarea "**********"
click at [447, 200] on span ",00" at bounding box center [448, 199] width 6 height 5
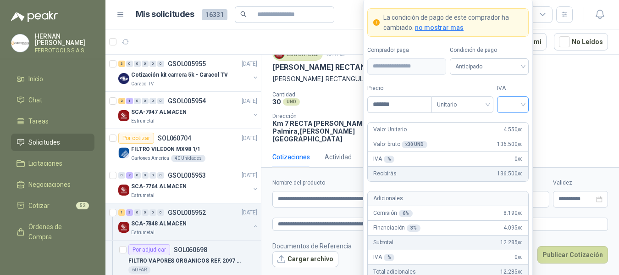
click at [524, 106] on div at bounding box center [513, 104] width 32 height 17
type input "*******"
click at [517, 120] on div "19%" at bounding box center [513, 123] width 17 height 10
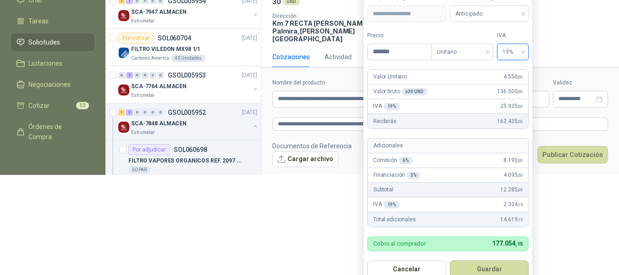
scroll to position [111, 0]
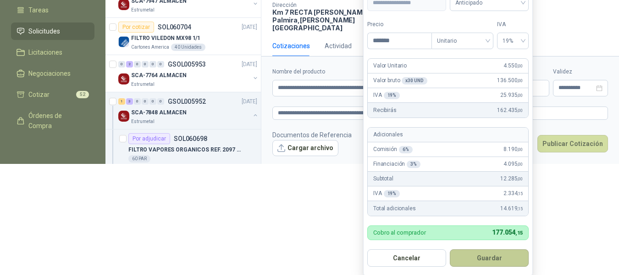
click at [503, 262] on button "Guardar" at bounding box center [489, 257] width 79 height 17
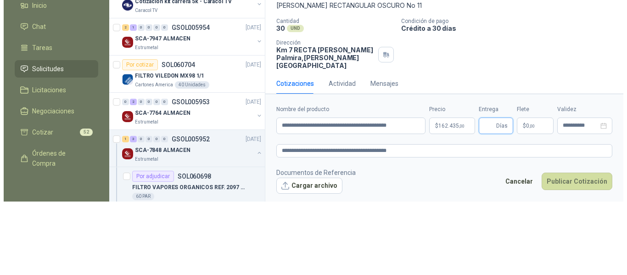
scroll to position [0, 0]
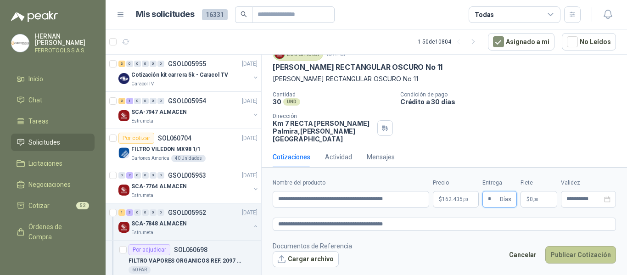
type input "*"
click at [571, 255] on button "Publicar Cotización" at bounding box center [580, 254] width 71 height 17
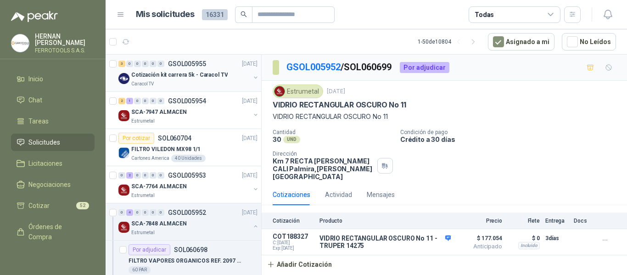
click at [214, 84] on div "Caracol TV" at bounding box center [190, 83] width 119 height 7
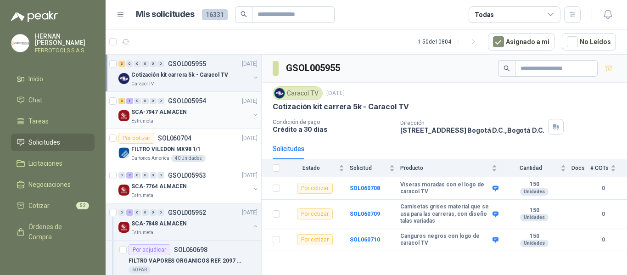
click at [212, 115] on div "SCA-7947 ALMACEN" at bounding box center [190, 111] width 119 height 11
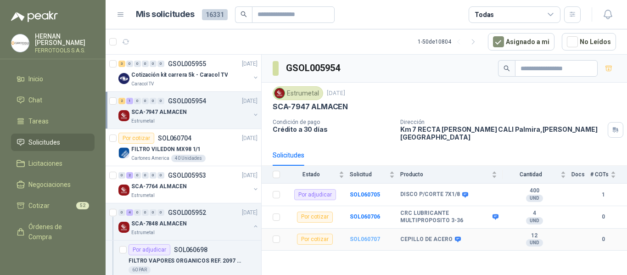
click at [370, 236] on b "SOL060707" at bounding box center [365, 239] width 30 height 6
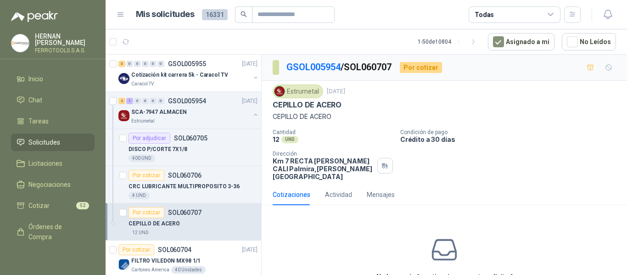
scroll to position [44, 0]
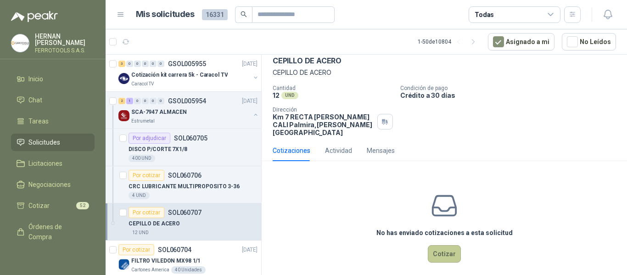
click at [433, 247] on button "Cotizar" at bounding box center [444, 253] width 33 height 17
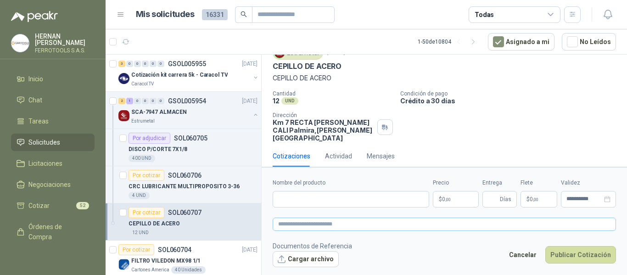
scroll to position [38, 0]
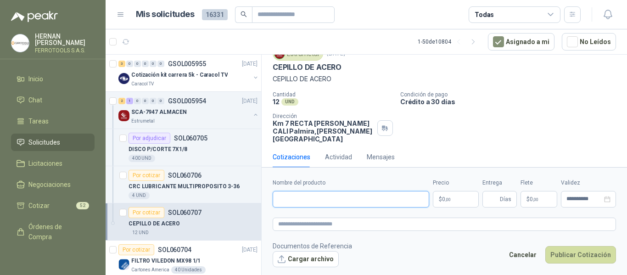
click at [363, 194] on input "Nombre del producto" at bounding box center [351, 199] width 156 height 17
paste input "**********"
type input "**********"
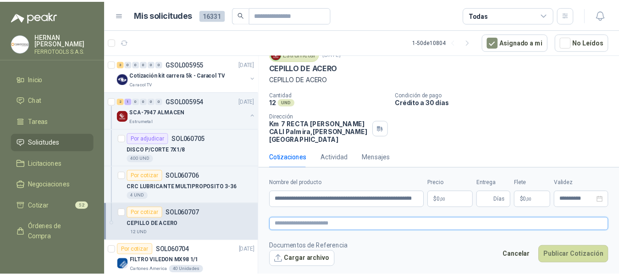
scroll to position [0, 0]
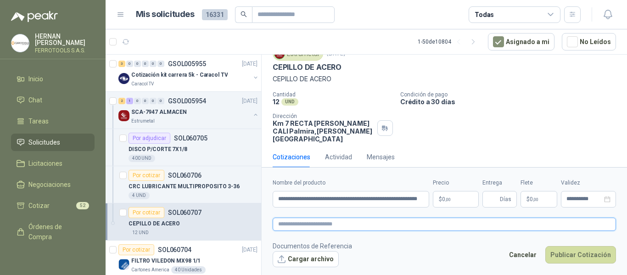
click at [380, 223] on textarea at bounding box center [444, 224] width 343 height 13
paste textarea "**********"
type textarea "**********"
click at [462, 202] on body "HERNAN RUALES FERROTOOLS S.A.S. Inicio Chat Tareas Solicitudes Licitaciones Neg…" at bounding box center [313, 137] width 627 height 275
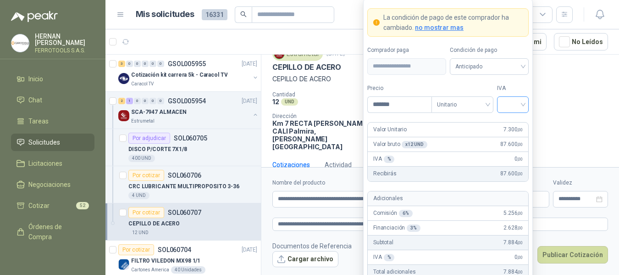
type input "*******"
click at [518, 102] on input "search" at bounding box center [513, 104] width 21 height 14
click at [514, 120] on div "19%" at bounding box center [513, 123] width 17 height 10
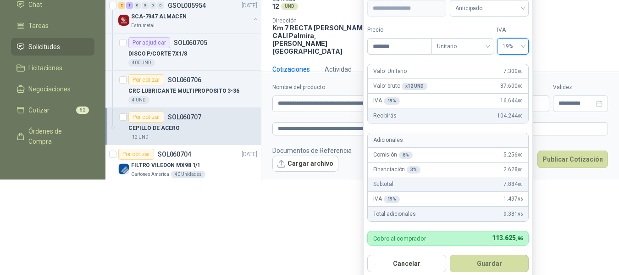
scroll to position [120, 0]
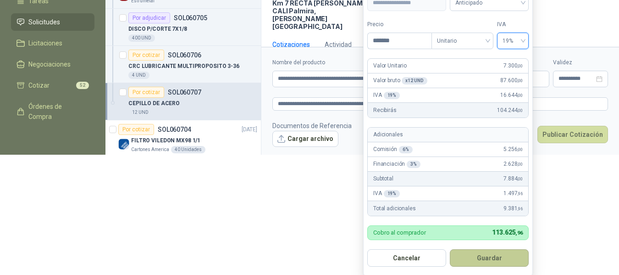
click at [500, 260] on button "Guardar" at bounding box center [489, 257] width 79 height 17
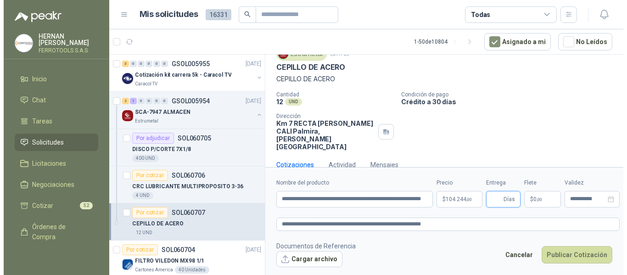
scroll to position [0, 0]
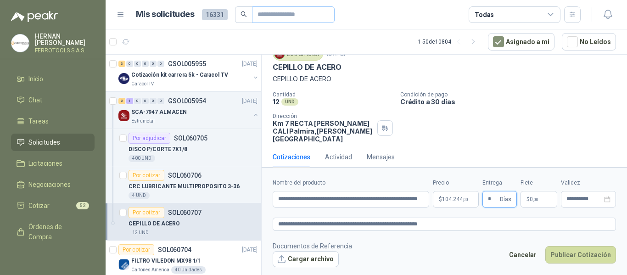
type input "*"
click at [455, 223] on textarea "**********" at bounding box center [444, 224] width 343 height 13
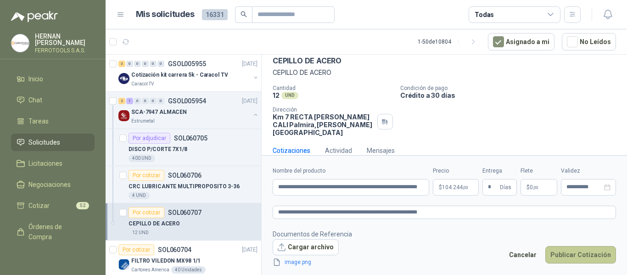
click at [573, 256] on button "Publicar Cotización" at bounding box center [580, 254] width 71 height 17
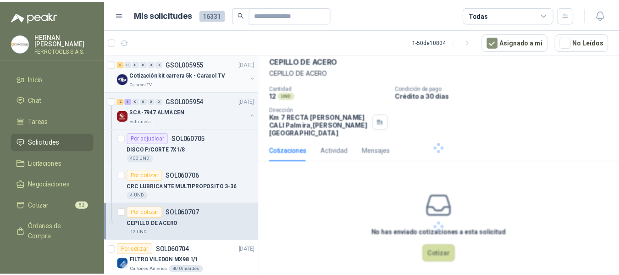
scroll to position [0, 0]
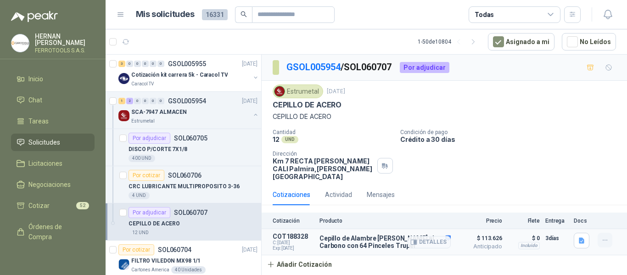
click at [603, 240] on icon "button" at bounding box center [605, 240] width 4 height 0
click at [559, 197] on button "Editar" at bounding box center [586, 195] width 73 height 15
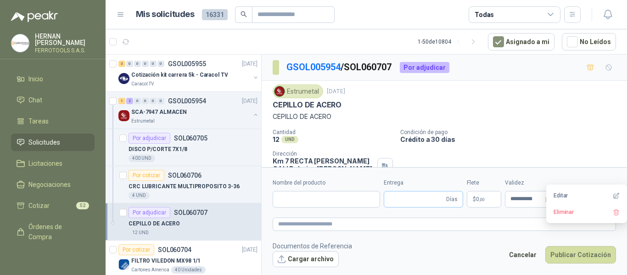
type input "**********"
type input "*"
type textarea "**********"
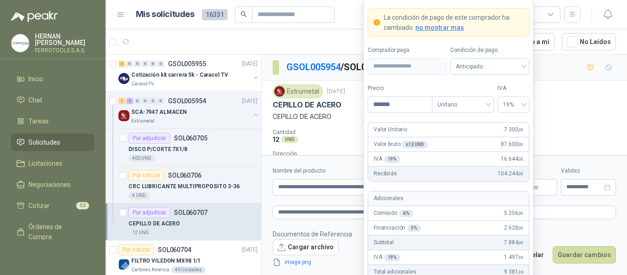
click at [447, 188] on body "HERNAN RUALES FERROTOOLS S.A.S. Inicio Chat Tareas Solicitudes Licitaciones Neg…" at bounding box center [313, 137] width 627 height 275
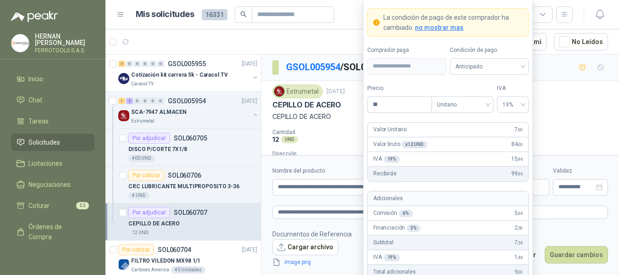
type input "*"
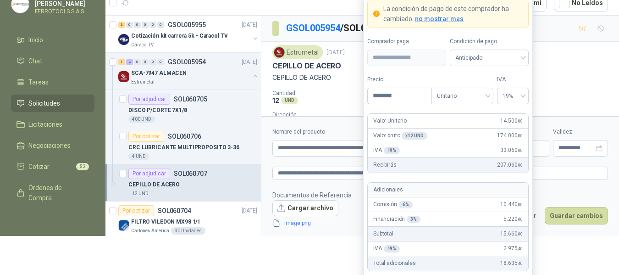
scroll to position [59, 0]
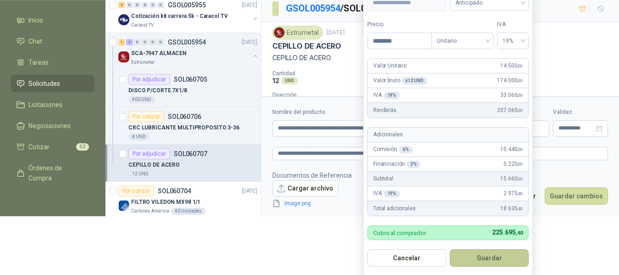
type input "********"
click at [491, 261] on button "Guardar" at bounding box center [489, 257] width 79 height 17
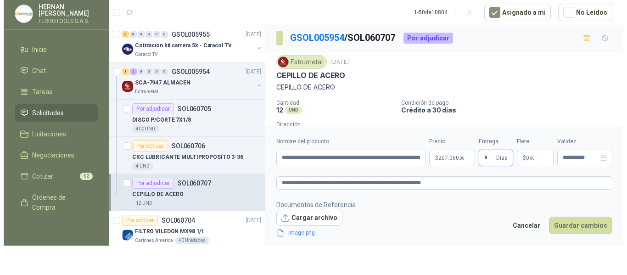
scroll to position [0, 0]
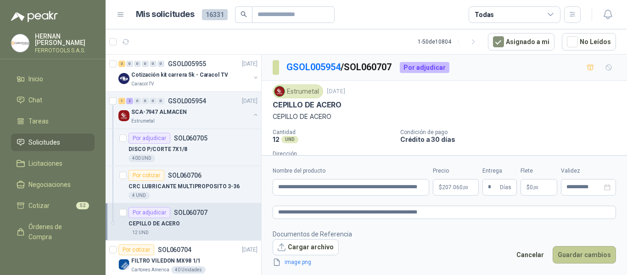
click at [588, 251] on button "Guardar cambios" at bounding box center [583, 254] width 63 height 17
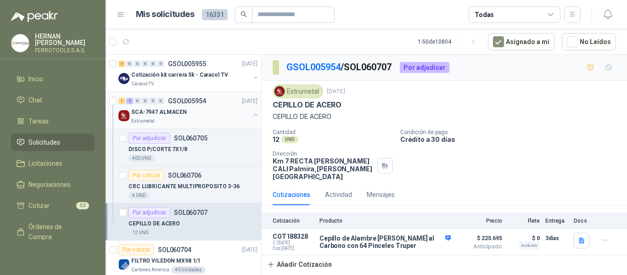
click at [252, 117] on button "button" at bounding box center [255, 114] width 7 height 7
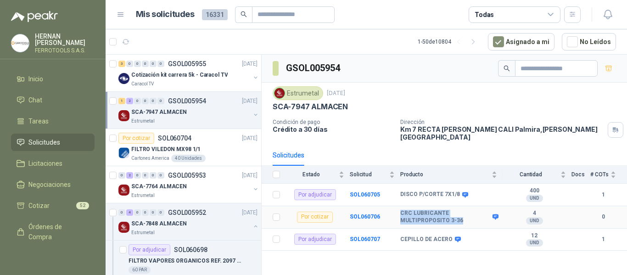
drag, startPoint x: 401, startPoint y: 206, endPoint x: 459, endPoint y: 211, distance: 58.9
click at [459, 211] on b "CRC LUBRICANTE MULTIPROPOSITO 3-36" at bounding box center [445, 217] width 90 height 14
copy b "CRC LUBRICANTE MULTIPROPOSITO 3-36"
click at [372, 213] on b "SOL060706" at bounding box center [365, 216] width 30 height 6
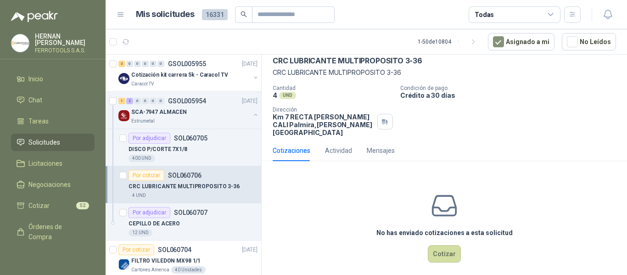
click at [461, 244] on div "No has enviado cotizaciones a esta solicitud Cotizar" at bounding box center [444, 226] width 365 height 117
click at [452, 246] on button "Cotizar" at bounding box center [444, 253] width 33 height 17
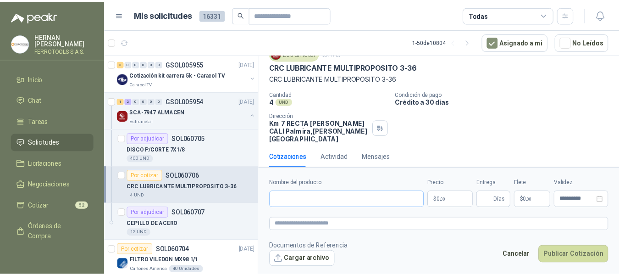
scroll to position [38, 0]
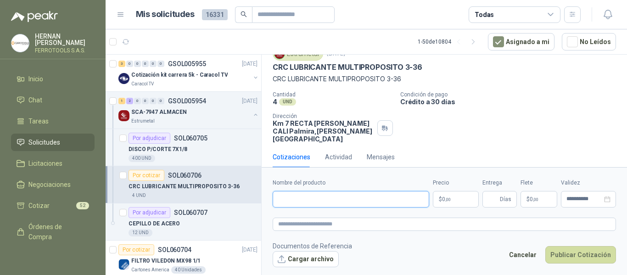
click at [348, 202] on input "Nombre del producto" at bounding box center [351, 199] width 156 height 17
paste input "**********"
type input "**********"
click at [357, 219] on textarea at bounding box center [444, 224] width 343 height 13
paste textarea "**********"
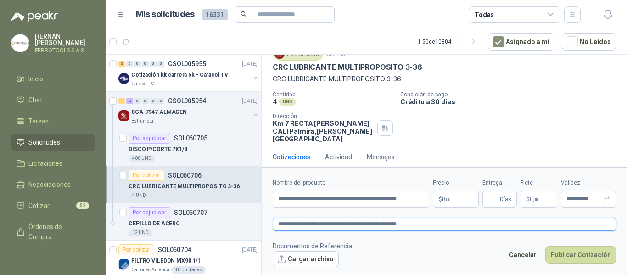
type textarea "**********"
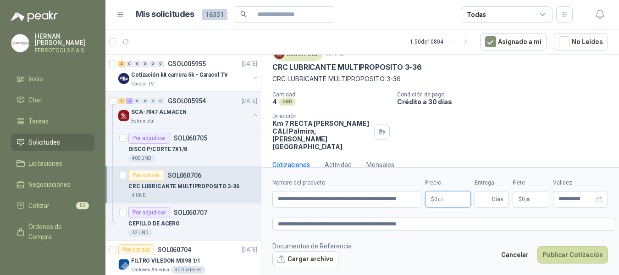
click at [458, 196] on body "HERNAN RUALES FERROTOOLS S.A.S. Inicio Chat Tareas Solicitudes Licitaciones Neg…" at bounding box center [309, 137] width 619 height 275
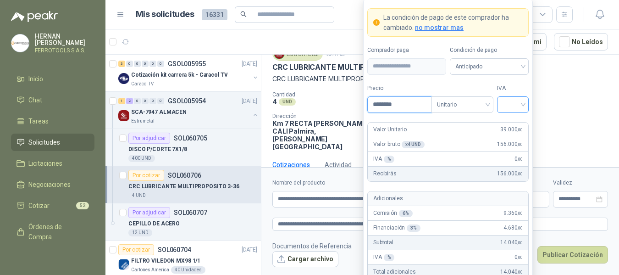
click at [524, 104] on div at bounding box center [513, 104] width 32 height 17
type input "********"
click at [519, 122] on div "19%" at bounding box center [513, 123] width 17 height 10
click at [518, 81] on form "**********" at bounding box center [448, 169] width 170 height 341
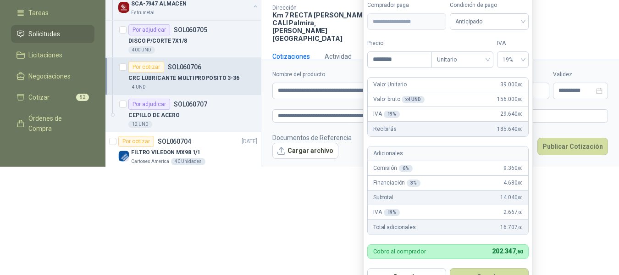
scroll to position [128, 0]
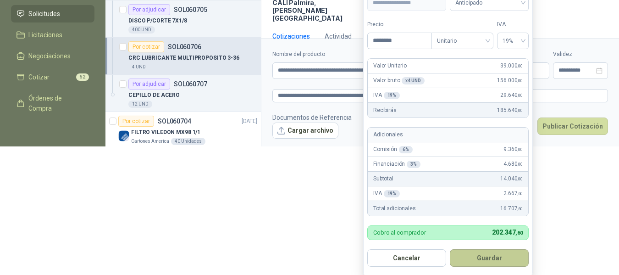
click at [502, 256] on button "Guardar" at bounding box center [489, 257] width 79 height 17
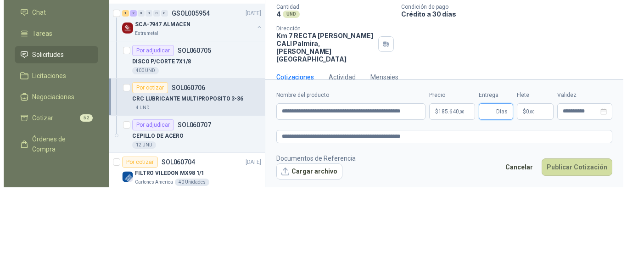
scroll to position [0, 0]
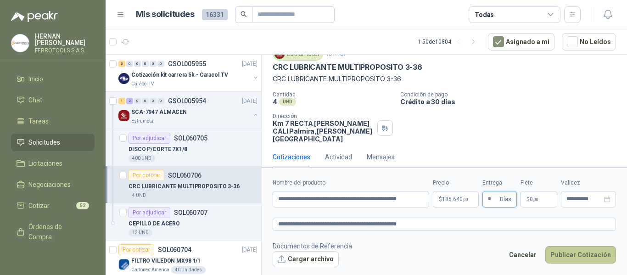
type input "*"
click at [576, 251] on button "Publicar Cotización" at bounding box center [580, 254] width 71 height 17
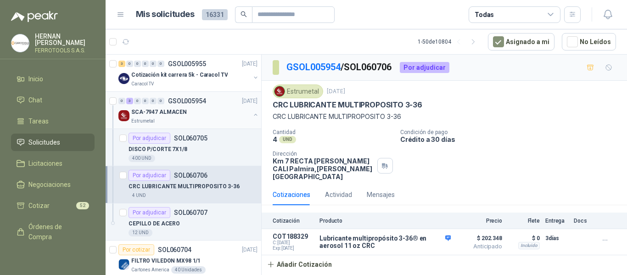
click at [252, 114] on button "button" at bounding box center [255, 114] width 7 height 7
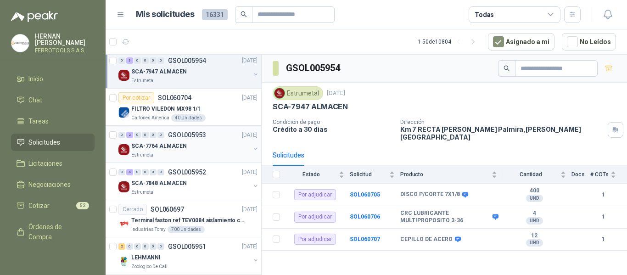
scroll to position [138, 0]
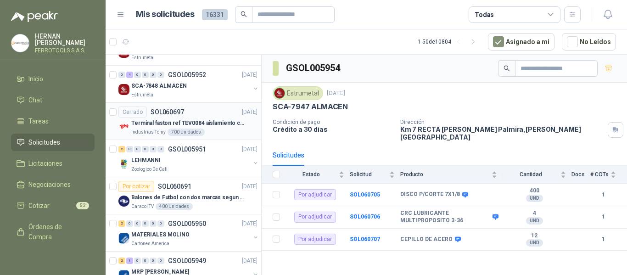
click at [212, 124] on p "Terminal faston ref TEV0084 aislamiento completo" at bounding box center [188, 123] width 114 height 9
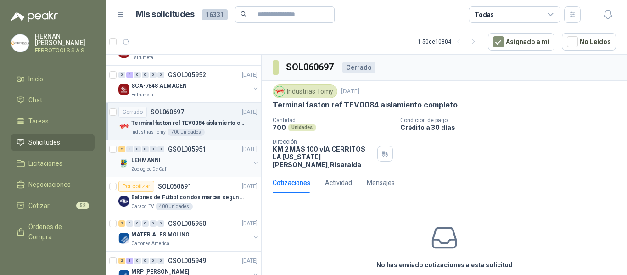
click at [218, 156] on div "LEHMANNI" at bounding box center [190, 160] width 119 height 11
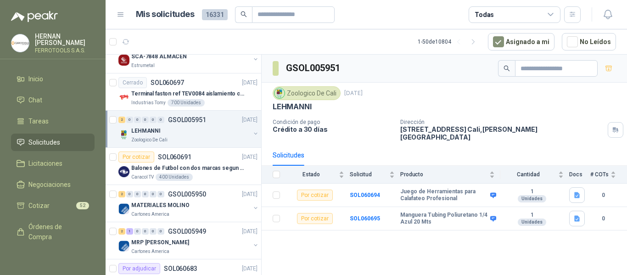
scroll to position [184, 0]
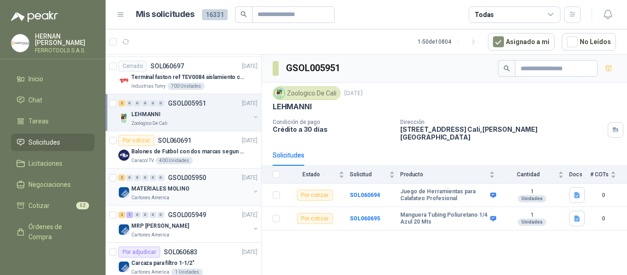
click at [213, 201] on div "Cartones America" at bounding box center [190, 197] width 119 height 7
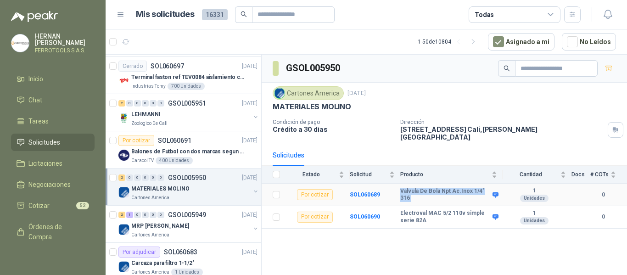
drag, startPoint x: 396, startPoint y: 189, endPoint x: 491, endPoint y: 191, distance: 94.1
click at [491, 191] on tr "Por cotizar SOL060689 Valvula De Bola Npt Ac.Inox 1/4' 316 1 Unidades 0" at bounding box center [444, 195] width 365 height 22
copy tr "Valvula De Bola Npt Ac.Inox 1/4' 316"
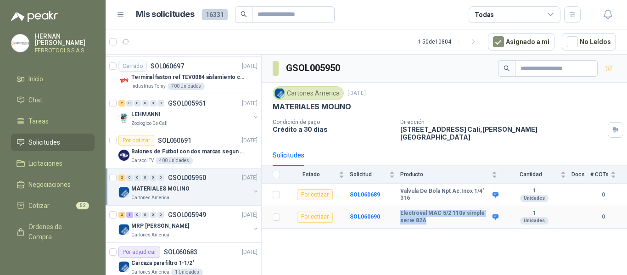
drag, startPoint x: 431, startPoint y: 217, endPoint x: 400, endPoint y: 202, distance: 34.5
click at [400, 206] on tr "Por cotizar SOL060690 Electroval MAC 5/2 110v simple serie 82A 1 Unidades 0" at bounding box center [444, 217] width 365 height 22
copy tr "Electroval MAC 5/2 110v simple serie 82A"
click at [606, 16] on icon "button" at bounding box center [607, 14] width 11 height 11
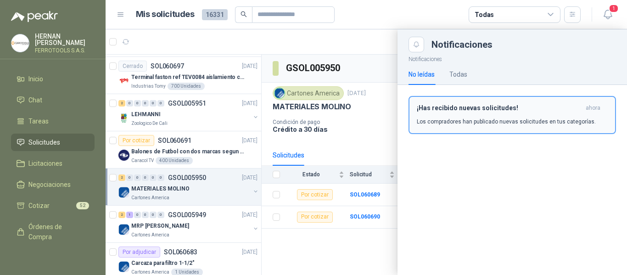
click at [493, 115] on div "¡Has recibido nuevas solicitudes! ahora Los compradores han publicado nuevas so…" at bounding box center [512, 115] width 191 height 22
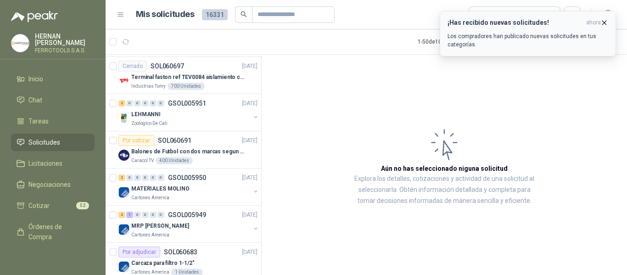
drag, startPoint x: 520, startPoint y: 39, endPoint x: 480, endPoint y: 39, distance: 40.4
click at [519, 39] on p "Los compradores han publicado nuevas solicitudes en tus categorías." at bounding box center [527, 40] width 161 height 17
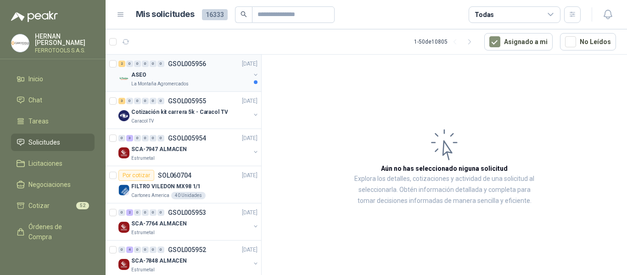
click at [205, 69] on div "ASEO" at bounding box center [190, 74] width 119 height 11
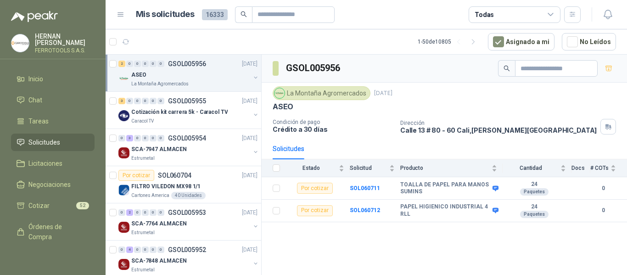
click at [407, 247] on div "GSOL005956 La Montaña Agromercados [DATE] ASEO Condición de pago Crédito a 30 […" at bounding box center [444, 166] width 365 height 223
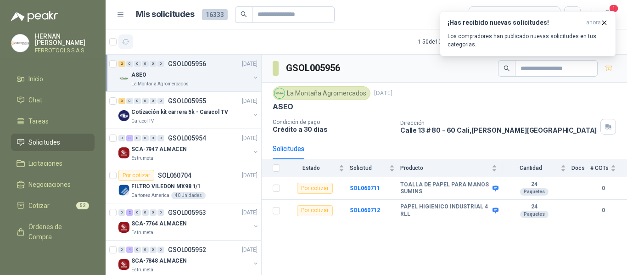
click at [124, 42] on icon "button" at bounding box center [126, 42] width 8 height 8
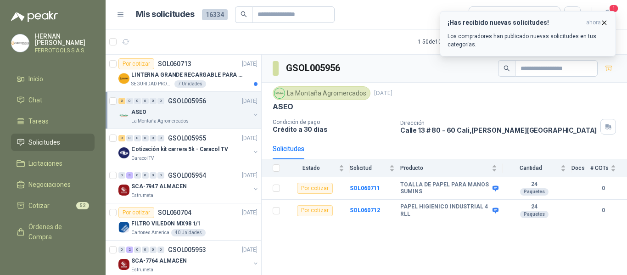
click at [557, 29] on div "¡Has recibido nuevas solicitudes! ahora Los compradores han publicado nuevas so…" at bounding box center [527, 34] width 161 height 30
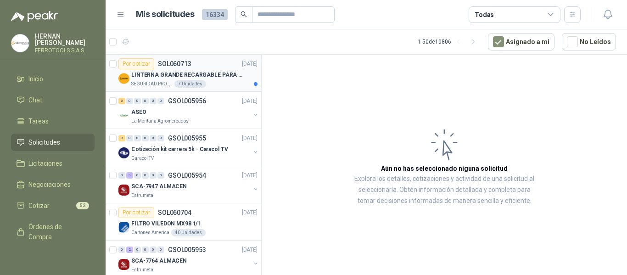
click at [220, 80] on div "LINTERNA GRANDE RECARGABLE PARA ESPACIOS ABIERTOS 100-150MTS" at bounding box center [194, 74] width 126 height 11
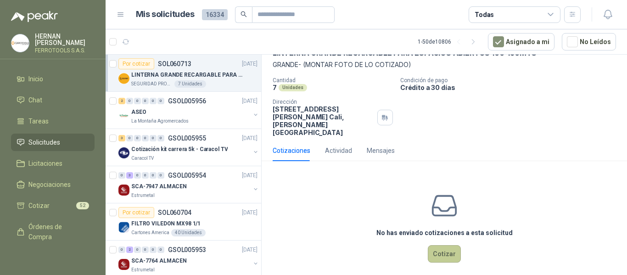
click at [448, 246] on button "Cotizar" at bounding box center [444, 253] width 33 height 17
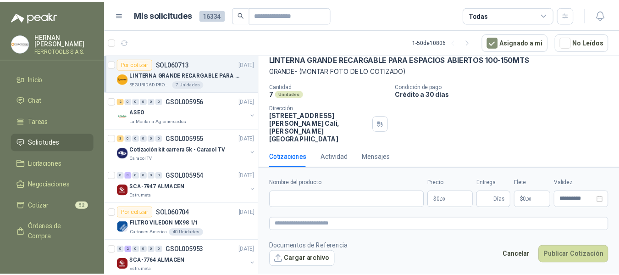
scroll to position [45, 0]
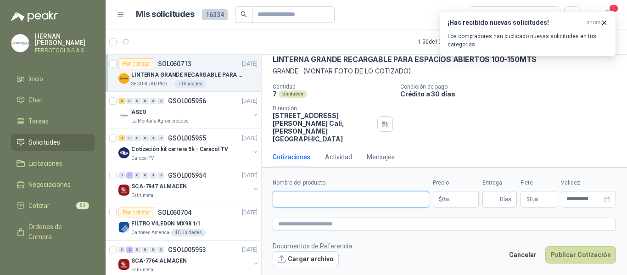
click at [345, 198] on input "Nombre del producto" at bounding box center [351, 199] width 156 height 17
paste input "**********"
type input "**********"
click at [346, 227] on textarea at bounding box center [444, 224] width 343 height 13
paste textarea "**********"
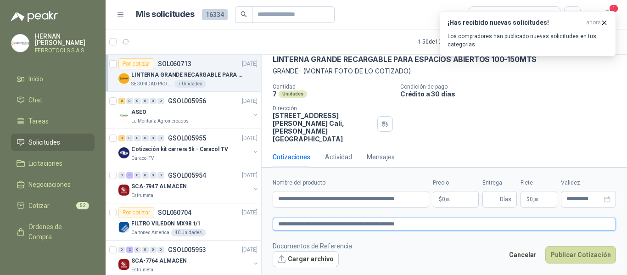
type textarea "**********"
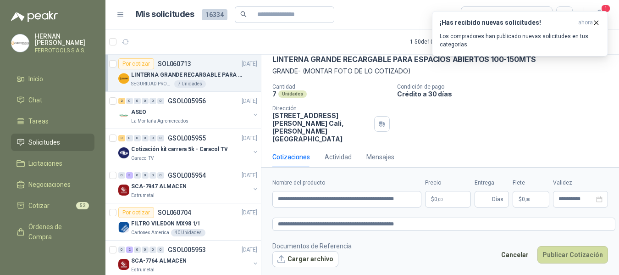
click at [462, 201] on body "[PERSON_NAME] FERROTOOLS S.A.S. Inicio Chat Tareas Solicitudes Licitaciones Neg…" at bounding box center [309, 137] width 619 height 275
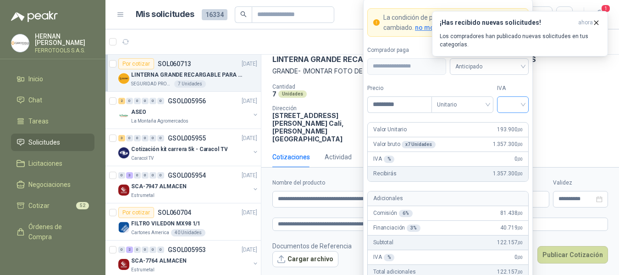
type input "*********"
click at [520, 106] on input "search" at bounding box center [513, 104] width 21 height 14
click at [513, 122] on div "19%" at bounding box center [513, 123] width 17 height 10
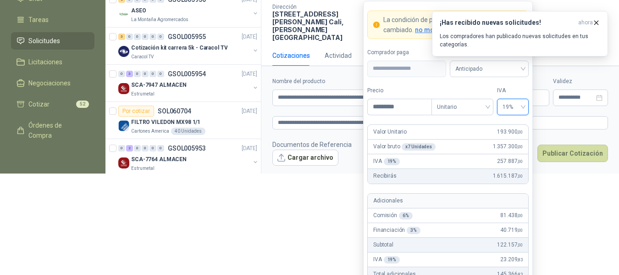
scroll to position [127, 0]
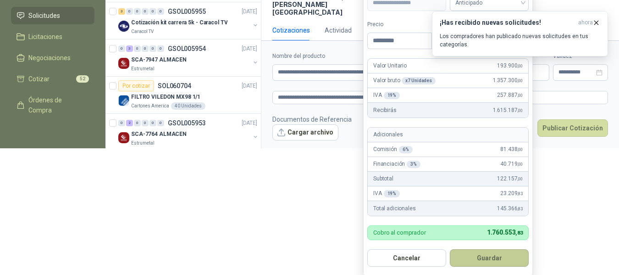
click at [495, 259] on button "Guardar" at bounding box center [489, 257] width 79 height 17
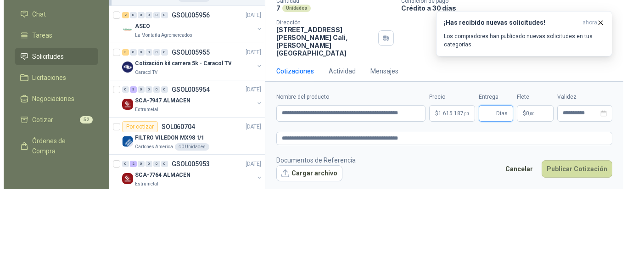
scroll to position [0, 0]
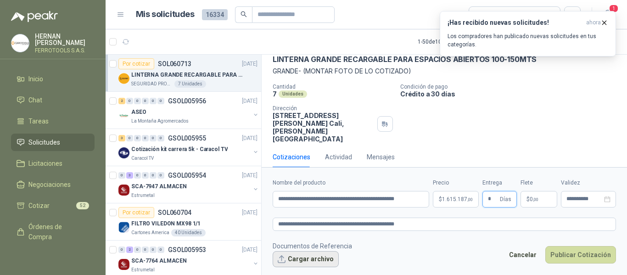
type input "*"
click at [306, 260] on button "Cargar archivo" at bounding box center [306, 259] width 66 height 17
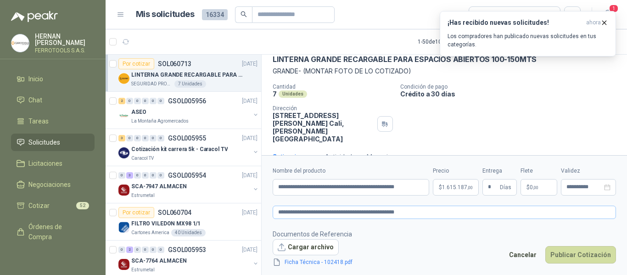
scroll to position [52, 0]
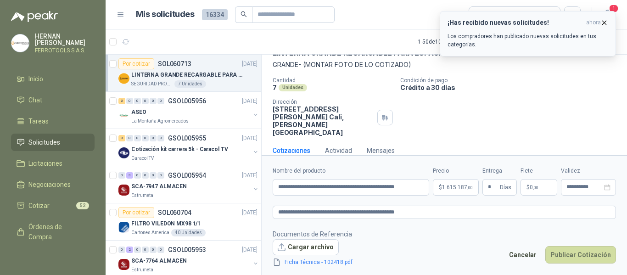
click at [605, 22] on icon "button" at bounding box center [604, 23] width 8 height 8
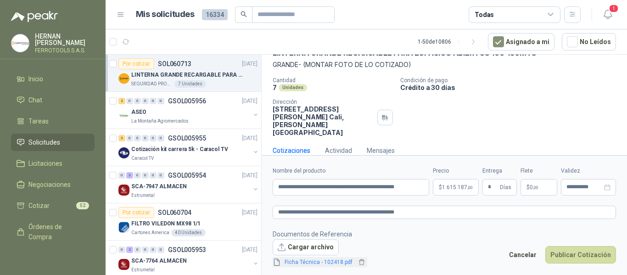
click at [329, 265] on link "Ficha Técnica - 102418.pdf" at bounding box center [318, 262] width 75 height 9
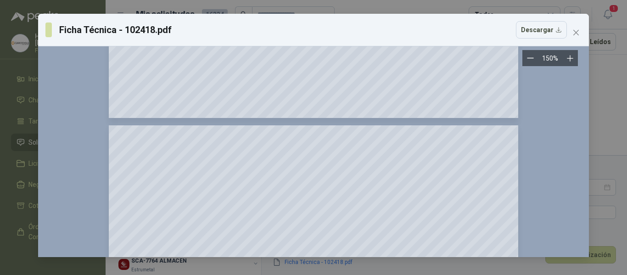
scroll to position [1193, 0]
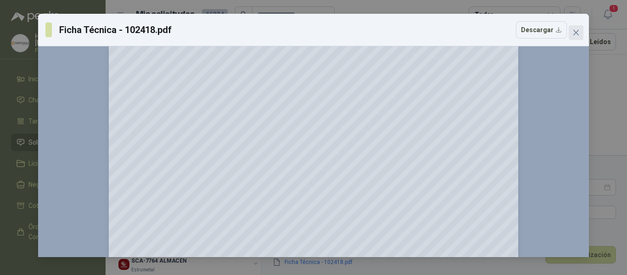
click at [580, 33] on span "Close" at bounding box center [576, 32] width 15 height 7
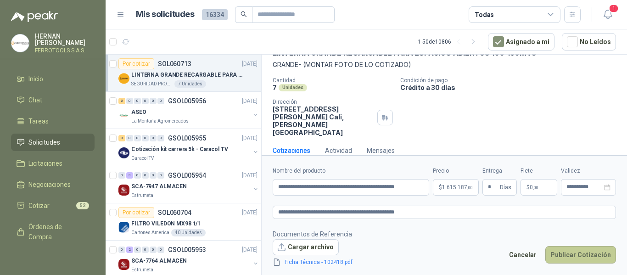
click at [591, 259] on button "Publicar Cotización" at bounding box center [580, 254] width 71 height 17
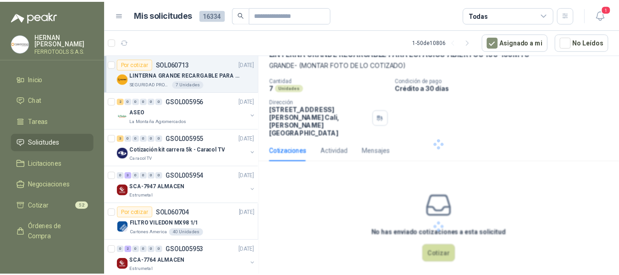
scroll to position [0, 0]
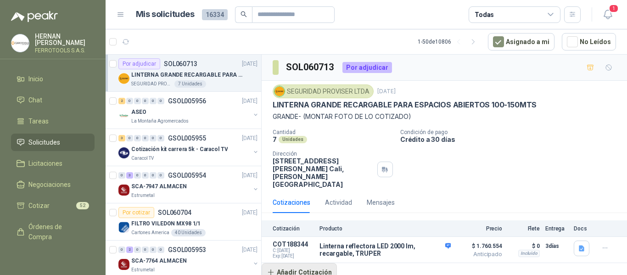
click at [315, 263] on button "Añadir Cotización" at bounding box center [299, 272] width 75 height 18
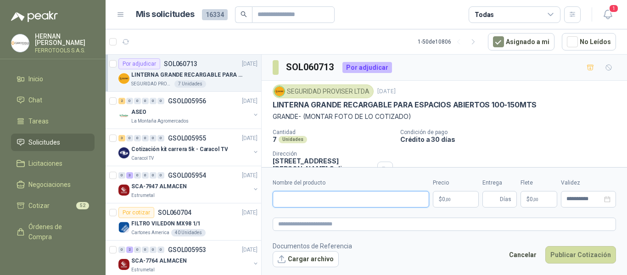
click at [333, 194] on input "Nombre del producto" at bounding box center [351, 199] width 156 height 17
paste input "**********"
type input "**********"
click at [345, 224] on textarea at bounding box center [444, 224] width 343 height 13
paste textarea "**********"
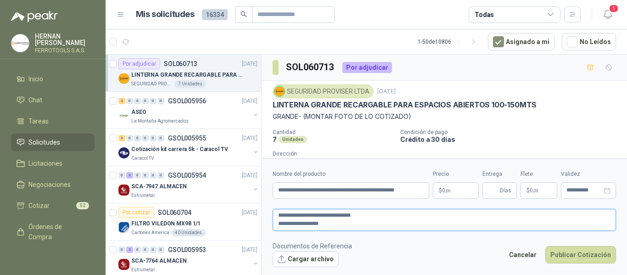
type textarea "**********"
click at [279, 225] on textarea "**********" at bounding box center [444, 220] width 343 height 22
type textarea "**********"
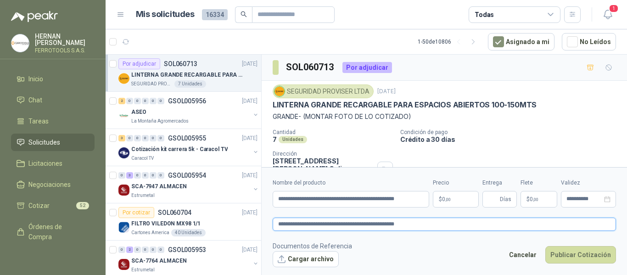
type textarea "**********"
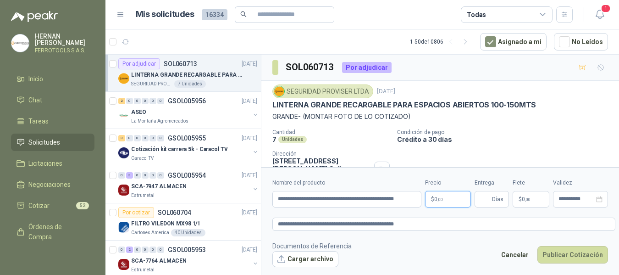
click at [456, 201] on body "[PERSON_NAME] FERROTOOLS S.A.S. Inicio Chat Tareas Solicitudes Licitaciones Neg…" at bounding box center [309, 137] width 619 height 275
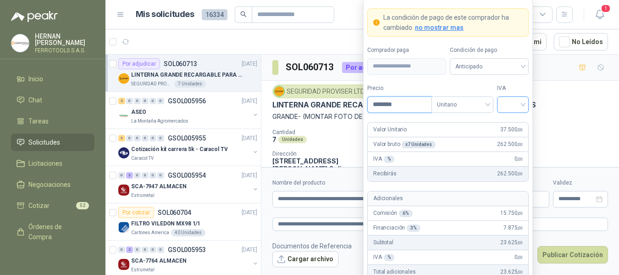
type input "********"
click at [520, 103] on input "search" at bounding box center [513, 104] width 21 height 14
click at [513, 118] on div "19%" at bounding box center [513, 123] width 17 height 10
click at [514, 85] on label "IVA" at bounding box center [513, 88] width 32 height 9
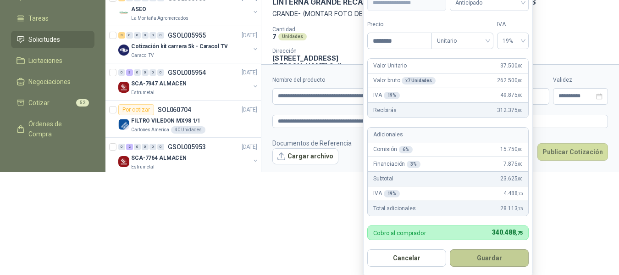
click at [495, 258] on button "Guardar" at bounding box center [489, 257] width 79 height 17
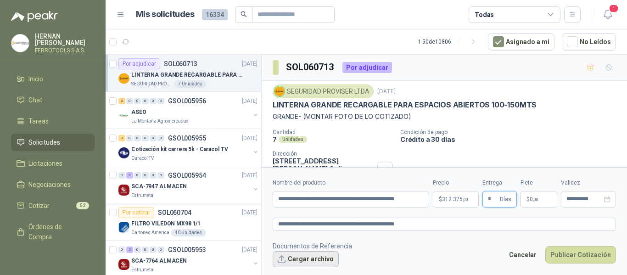
type input "*"
click at [318, 259] on button "Cargar archivo" at bounding box center [306, 259] width 66 height 17
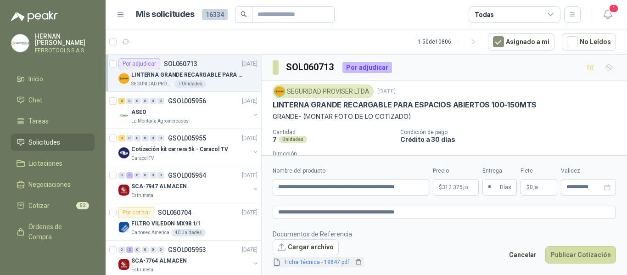
click at [335, 261] on span "Ficha Técnica - 19847.pdf" at bounding box center [317, 262] width 72 height 9
click at [339, 263] on link "Ficha Técnica - 19847.pdf" at bounding box center [317, 262] width 72 height 9
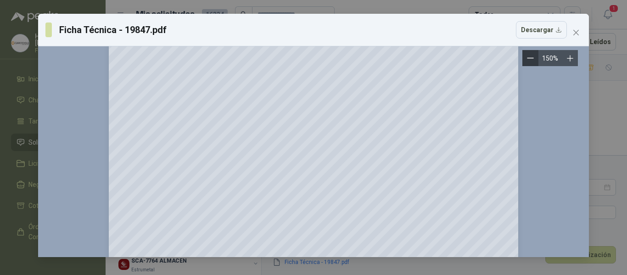
scroll to position [759, 0]
click at [575, 30] on icon "close" at bounding box center [575, 32] width 7 height 7
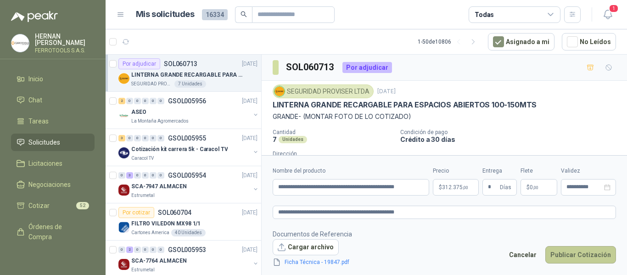
click at [587, 258] on button "Publicar Cotización" at bounding box center [580, 254] width 71 height 17
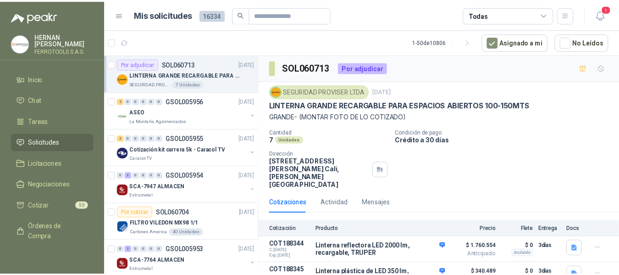
scroll to position [22, 0]
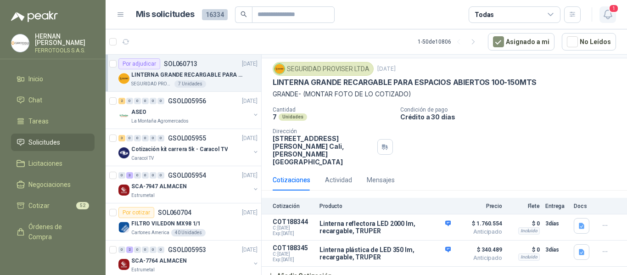
click at [610, 13] on span "1" at bounding box center [613, 8] width 10 height 9
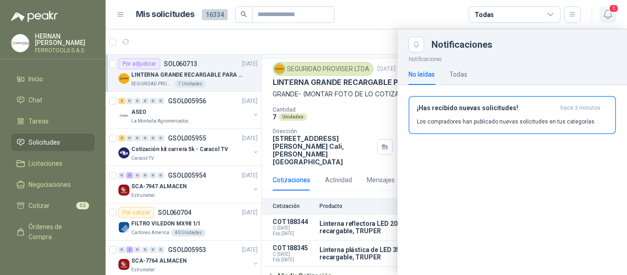
click at [610, 13] on span "1" at bounding box center [613, 8] width 10 height 9
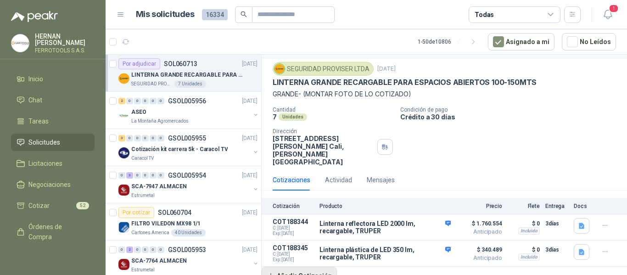
click at [316, 268] on button "Añadir Cotización" at bounding box center [299, 276] width 75 height 18
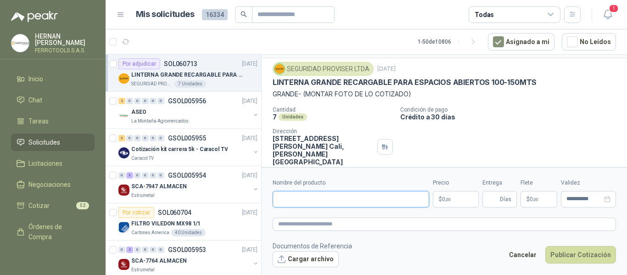
click at [318, 199] on input "Nombre del producto" at bounding box center [351, 199] width 156 height 17
click at [528, 257] on button "Cancelar" at bounding box center [523, 254] width 38 height 17
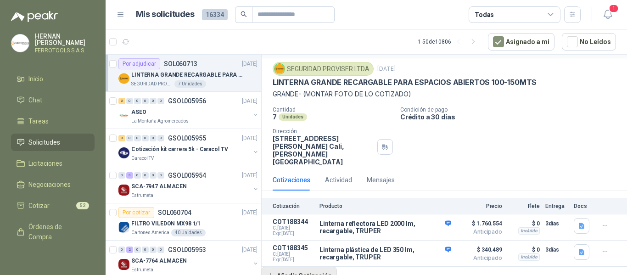
click at [315, 272] on button "Añadir Cotización" at bounding box center [299, 276] width 75 height 18
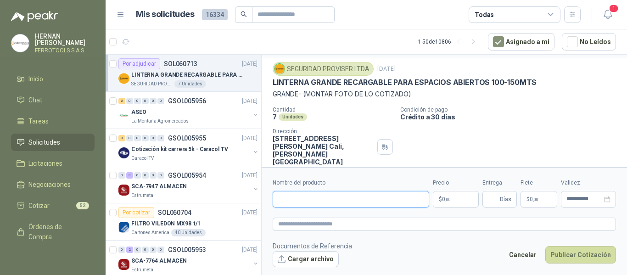
click at [311, 200] on input "Nombre del producto" at bounding box center [351, 199] width 156 height 17
paste input "**********"
type input "**********"
click at [323, 224] on textarea at bounding box center [444, 224] width 343 height 13
paste textarea "**********"
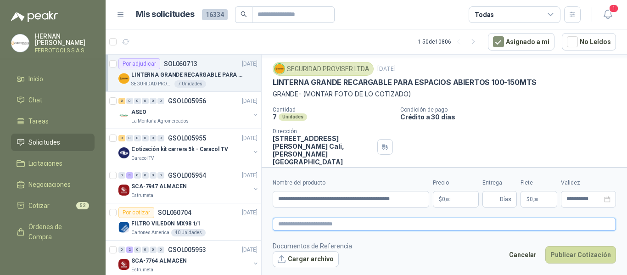
type textarea "**********"
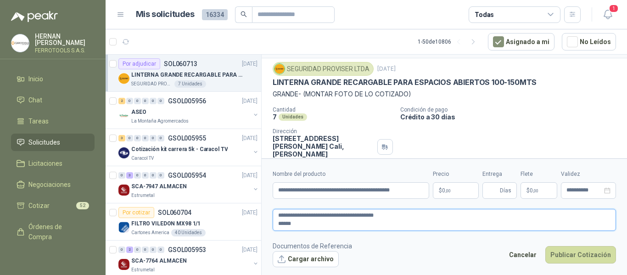
click at [279, 223] on textarea "**********" at bounding box center [444, 220] width 343 height 22
type textarea "**********"
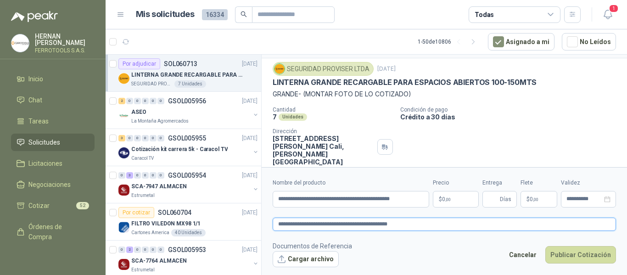
type textarea "**********"
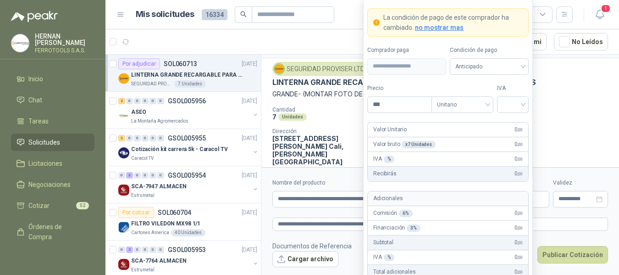
click at [454, 200] on body "[PERSON_NAME] FERROTOOLS S.A.S. Inicio Chat Tareas Solicitudes Licitaciones Neg…" at bounding box center [309, 137] width 619 height 275
type input "*********"
click at [514, 105] on input "search" at bounding box center [513, 104] width 21 height 14
click at [513, 123] on div "19%" at bounding box center [513, 123] width 17 height 10
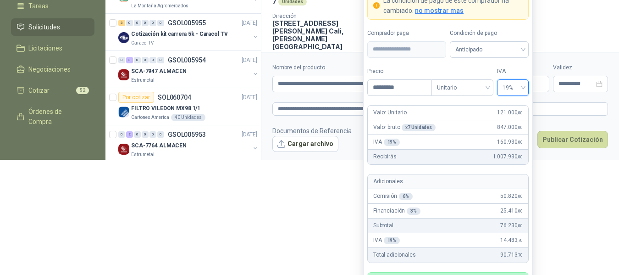
scroll to position [117, 0]
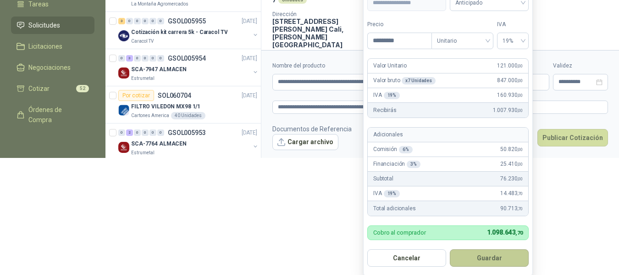
click at [512, 258] on button "Guardar" at bounding box center [489, 257] width 79 height 17
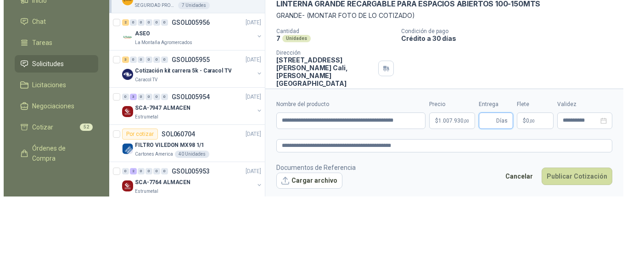
scroll to position [0, 0]
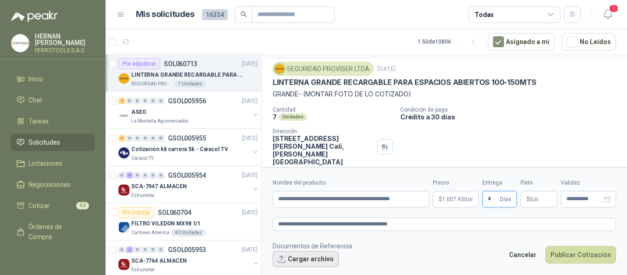
type input "*"
click at [311, 266] on button "Cargar archivo" at bounding box center [306, 259] width 66 height 17
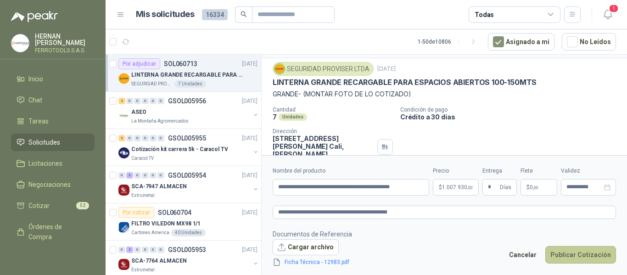
click at [579, 257] on button "Publicar Cotización" at bounding box center [580, 254] width 71 height 17
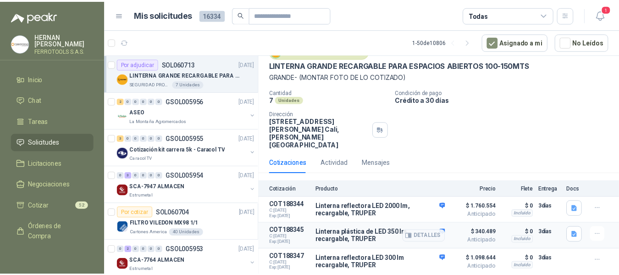
scroll to position [49, 0]
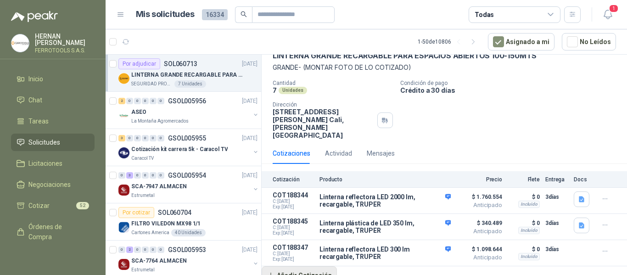
click at [308, 268] on button "Añadir Cotización" at bounding box center [299, 275] width 75 height 18
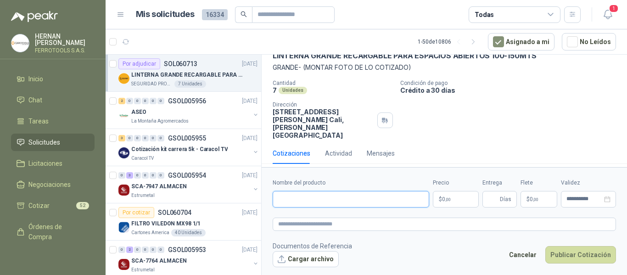
click at [329, 197] on input "Nombre del producto" at bounding box center [351, 199] width 156 height 17
paste input "**********"
type input "**********"
click at [373, 222] on textarea at bounding box center [444, 224] width 343 height 13
paste textarea "**********"
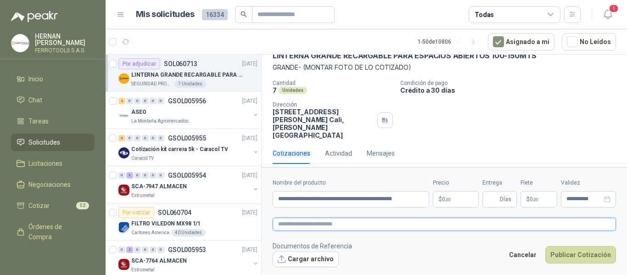
type textarea "**********"
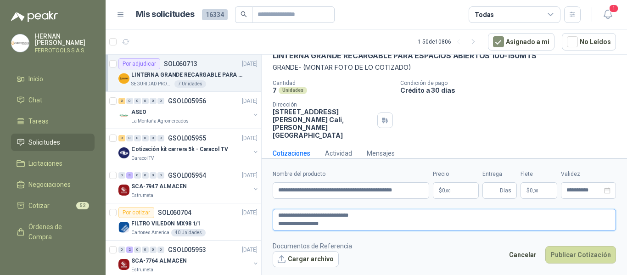
click at [279, 228] on textarea "**********" at bounding box center [444, 220] width 343 height 22
type textarea "**********"
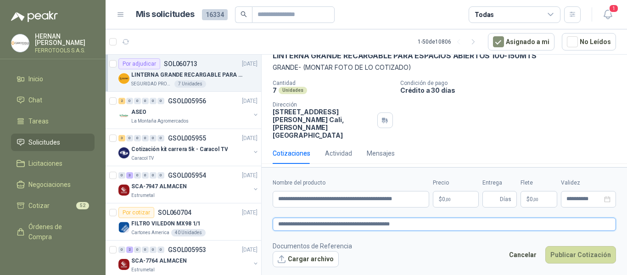
type textarea "**********"
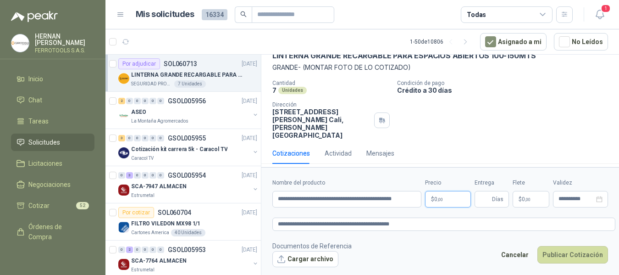
click at [460, 199] on body "[PERSON_NAME] FERROTOOLS S.A.S. Inicio Chat Tareas Solicitudes Licitaciones Neg…" at bounding box center [309, 137] width 619 height 275
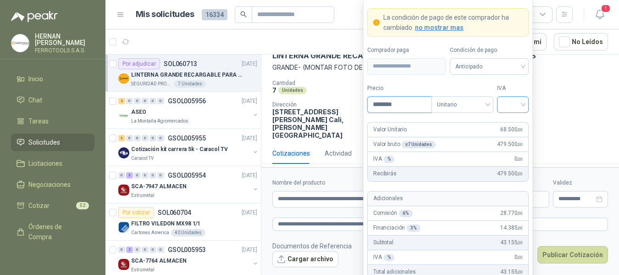
type input "********"
click at [514, 107] on input "search" at bounding box center [513, 104] width 21 height 14
click at [509, 125] on div "19%" at bounding box center [513, 123] width 17 height 10
click at [523, 86] on label "IVA" at bounding box center [513, 88] width 32 height 9
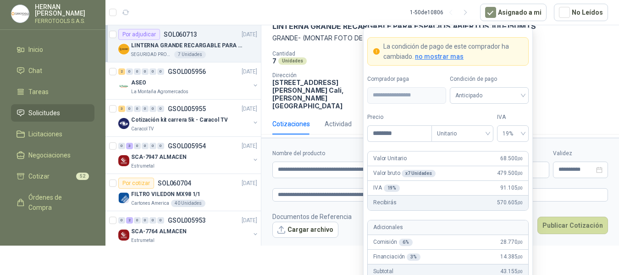
scroll to position [63, 0]
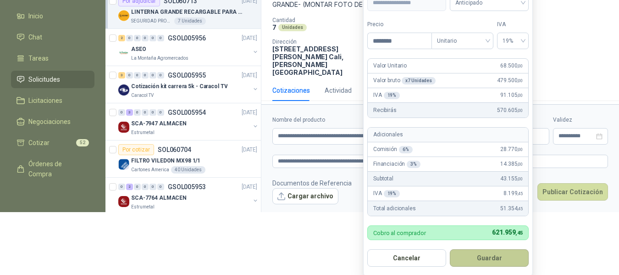
click at [501, 256] on button "Guardar" at bounding box center [489, 257] width 79 height 17
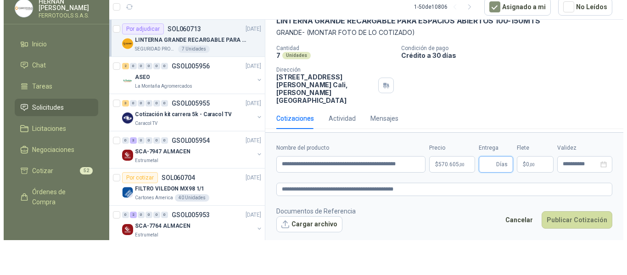
scroll to position [0, 0]
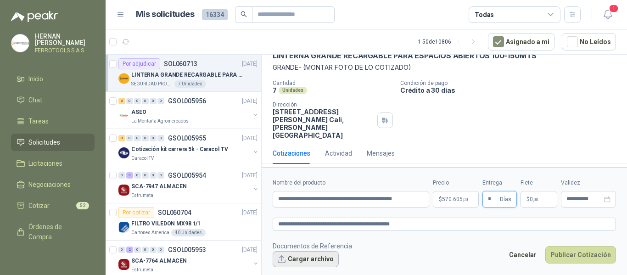
type input "*"
click at [312, 259] on button "Cargar archivo" at bounding box center [306, 259] width 66 height 17
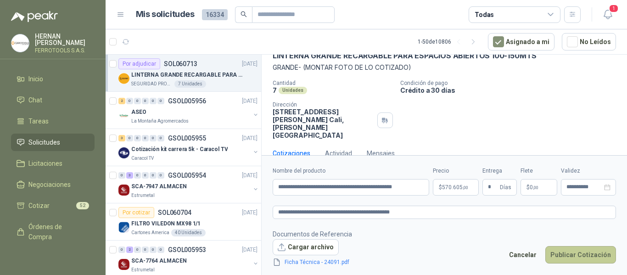
click at [582, 254] on button "Publicar Cotización" at bounding box center [580, 254] width 71 height 17
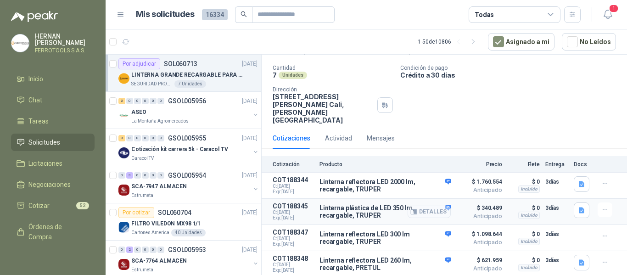
scroll to position [76, 0]
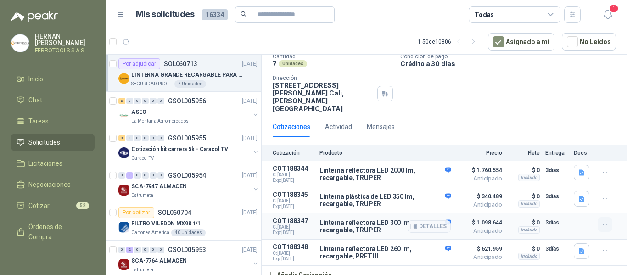
click at [601, 221] on icon "button" at bounding box center [605, 225] width 8 height 8
click at [588, 184] on button "Editar" at bounding box center [586, 180] width 73 height 15
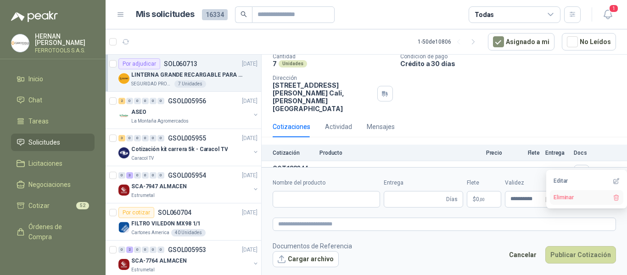
type input "**********"
type input "*"
type textarea "**********"
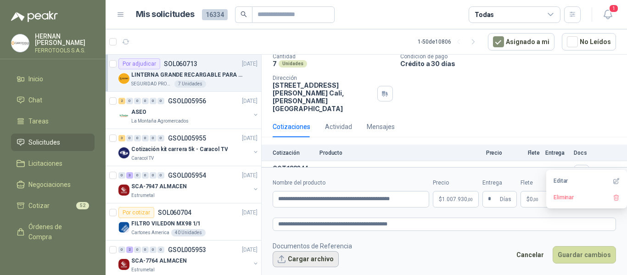
click at [311, 263] on button "Cargar archivo" at bounding box center [306, 259] width 66 height 17
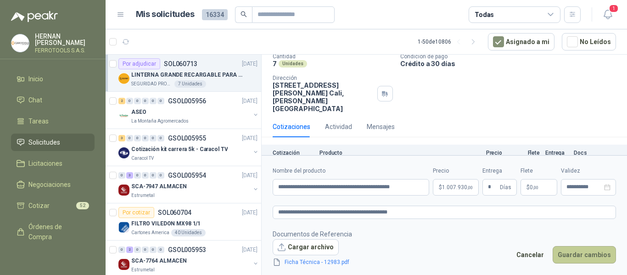
click at [574, 259] on button "Guardar cambios" at bounding box center [583, 254] width 63 height 17
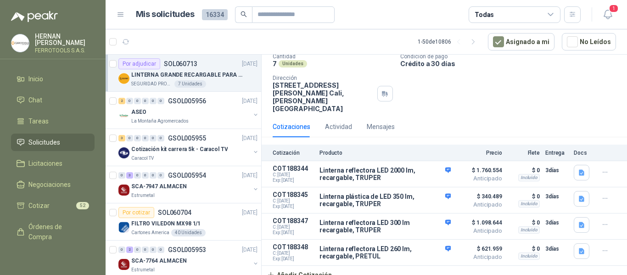
click at [615, 23] on header "Mis solicitudes 16334 Todas 1" at bounding box center [366, 14] width 521 height 29
click at [609, 14] on icon "button" at bounding box center [607, 14] width 11 height 11
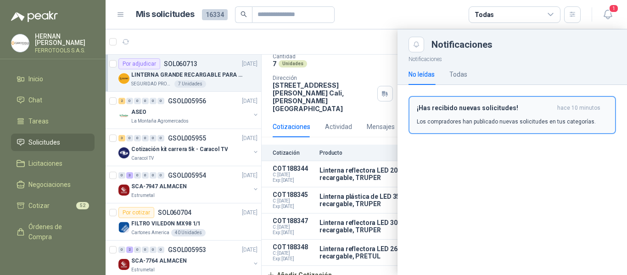
click at [519, 119] on p "Los compradores han publicado nuevas solicitudes en tus categorías." at bounding box center [506, 121] width 179 height 8
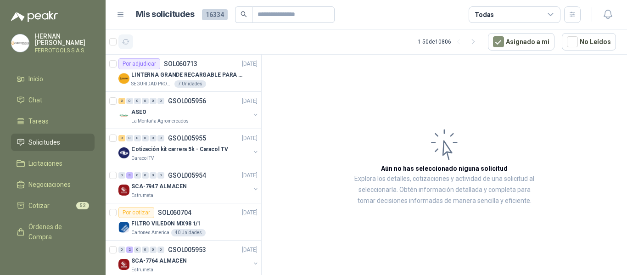
click at [129, 45] on icon "button" at bounding box center [126, 42] width 8 height 8
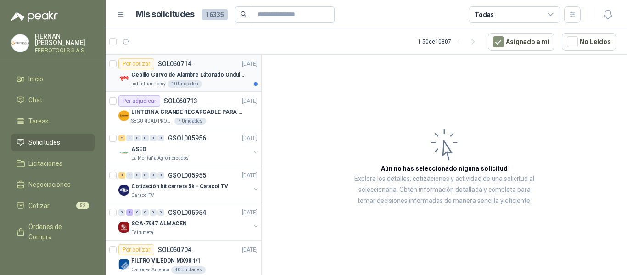
click at [208, 75] on p "Cepillo Curvo de Alambre Látonado Ondulado con Mango Truper" at bounding box center [188, 75] width 114 height 9
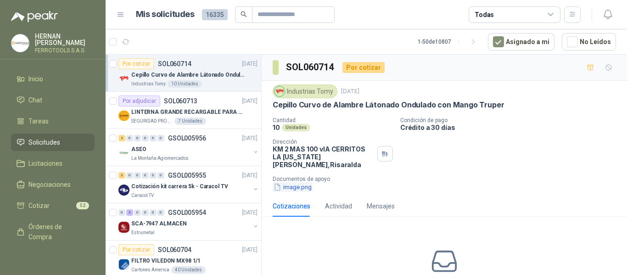
click at [309, 182] on button "image.png" at bounding box center [293, 187] width 40 height 10
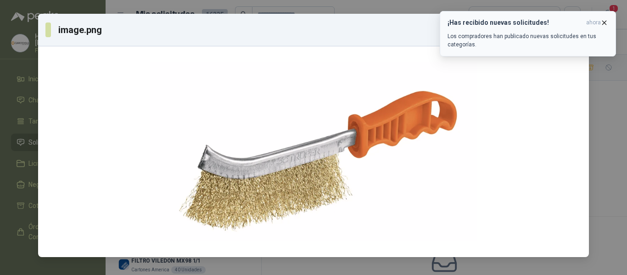
click at [603, 21] on icon "button" at bounding box center [605, 23] width 4 height 4
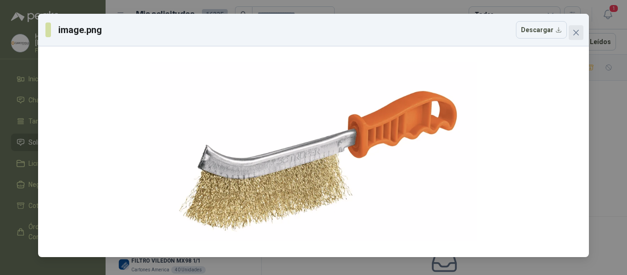
click at [577, 33] on icon "close" at bounding box center [576, 33] width 6 height 6
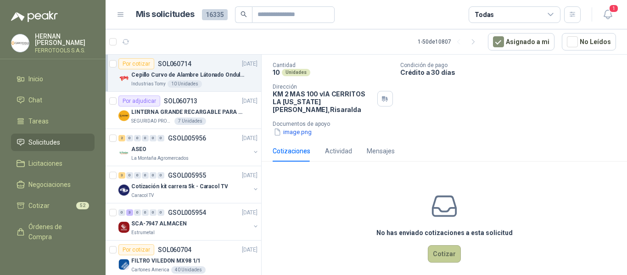
click at [437, 245] on button "Cotizar" at bounding box center [444, 253] width 33 height 17
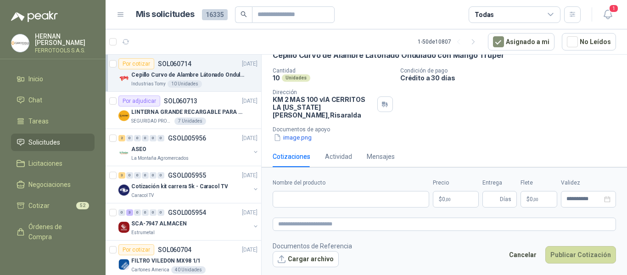
scroll to position [49, 0]
click at [321, 193] on input "Nombre del producto" at bounding box center [351, 199] width 156 height 17
paste input "**********"
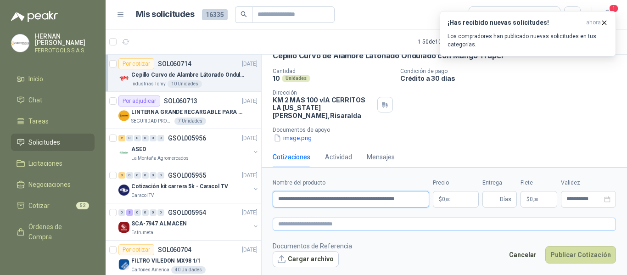
type input "**********"
click at [346, 228] on textarea at bounding box center [444, 224] width 343 height 13
paste textarea "**********"
type textarea "**********"
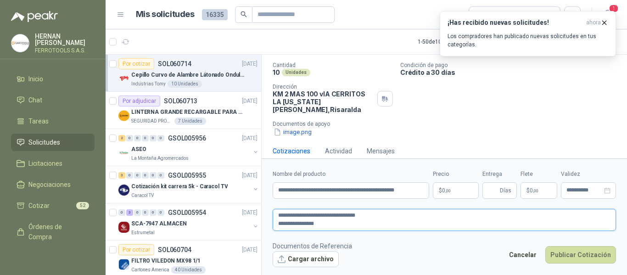
click at [279, 226] on textarea "**********" at bounding box center [444, 220] width 343 height 22
type textarea "**********"
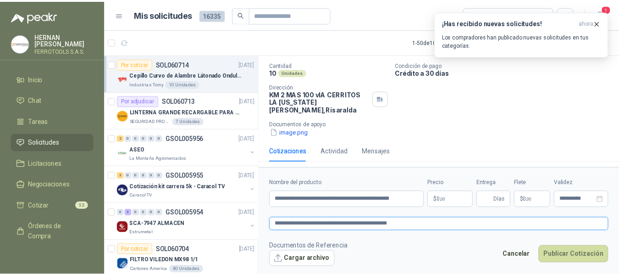
scroll to position [49, 0]
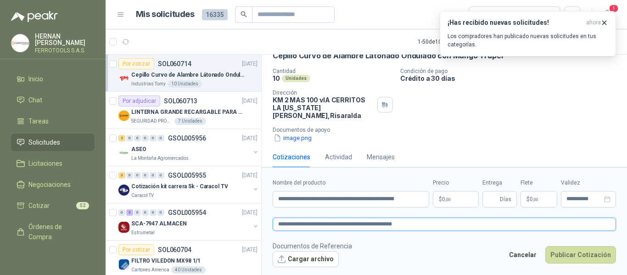
type textarea "**********"
click at [462, 196] on body "[PERSON_NAME] FERROTOOLS S.A.S. Inicio Chat Tareas Solicitudes Licitaciones Neg…" at bounding box center [313, 137] width 627 height 275
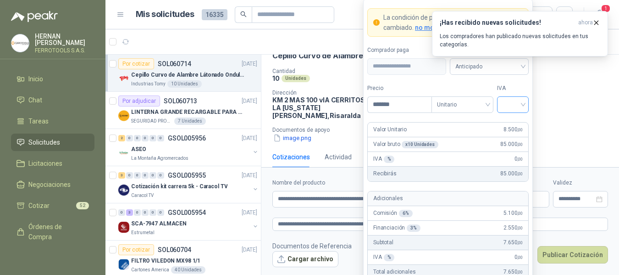
type input "*******"
click at [509, 107] on input "search" at bounding box center [513, 104] width 21 height 14
click at [510, 123] on div "19%" at bounding box center [513, 123] width 17 height 10
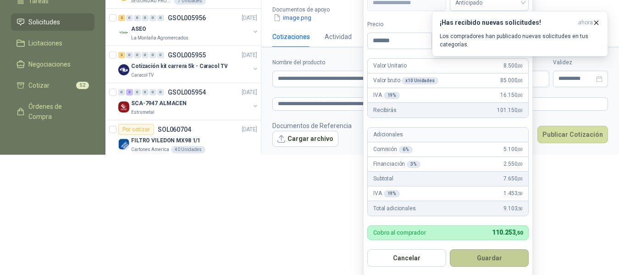
click at [501, 256] on button "Guardar" at bounding box center [489, 257] width 79 height 17
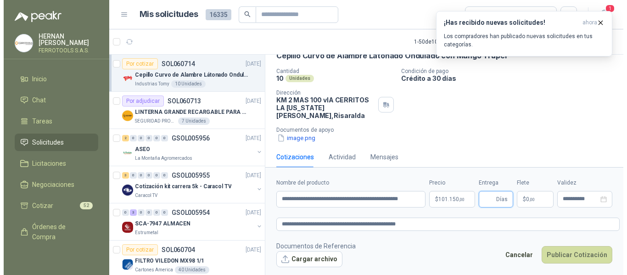
scroll to position [0, 0]
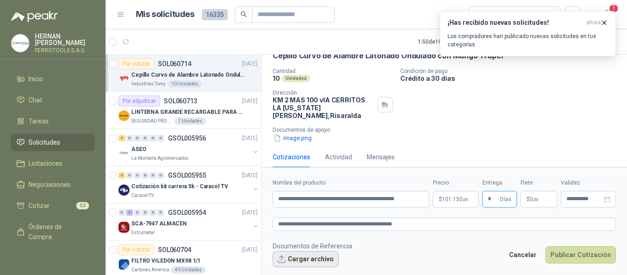
type input "*"
click at [318, 256] on button "Cargar archivo" at bounding box center [306, 259] width 66 height 17
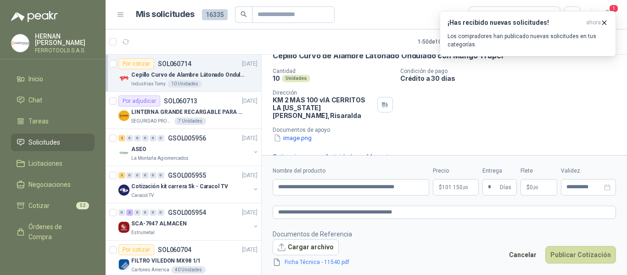
scroll to position [55, 0]
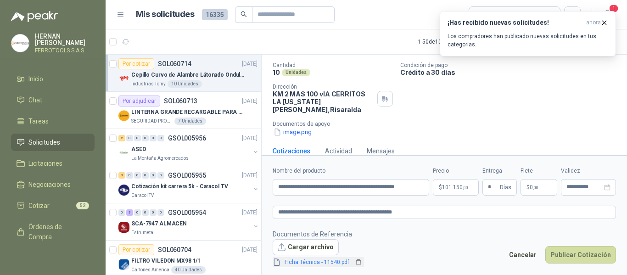
click at [314, 262] on link "Ficha Técnica - 11540.pdf" at bounding box center [317, 262] width 72 height 9
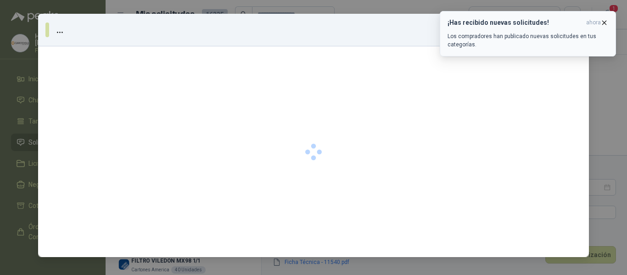
click at [603, 26] on icon "button" at bounding box center [604, 23] width 8 height 8
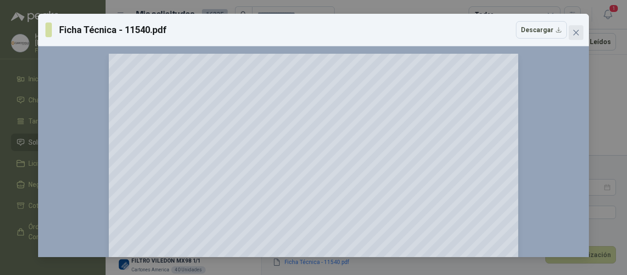
click at [578, 33] on icon "close" at bounding box center [575, 32] width 7 height 7
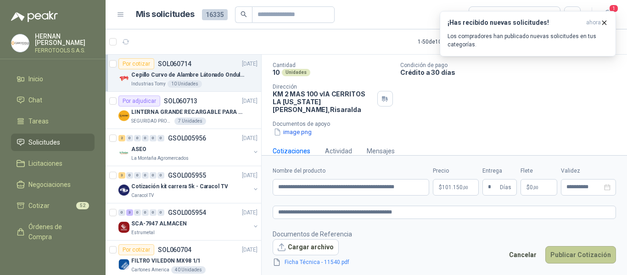
click at [579, 253] on button "Publicar Cotización" at bounding box center [580, 254] width 71 height 17
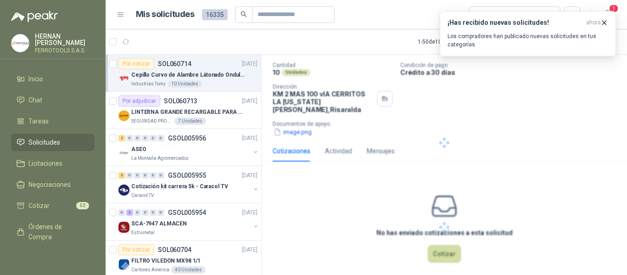
scroll to position [0, 0]
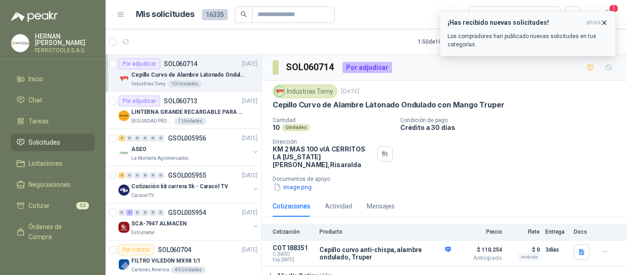
click at [545, 23] on h3 "¡Has recibido nuevas solicitudes!" at bounding box center [514, 23] width 135 height 8
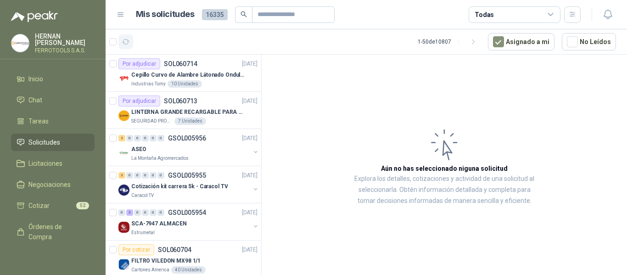
click at [125, 42] on icon "button" at bounding box center [126, 42] width 8 height 8
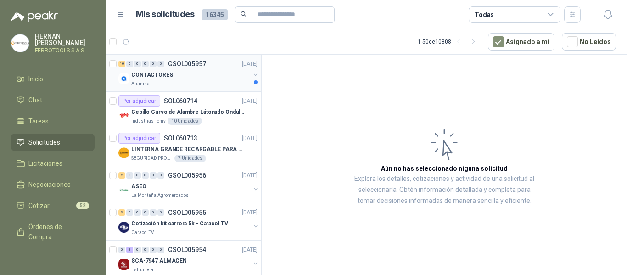
click at [179, 83] on div "Alumina" at bounding box center [190, 83] width 119 height 7
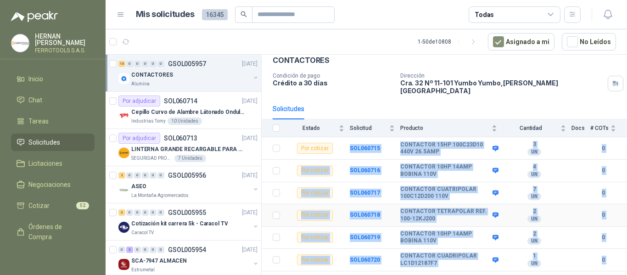
scroll to position [122, 0]
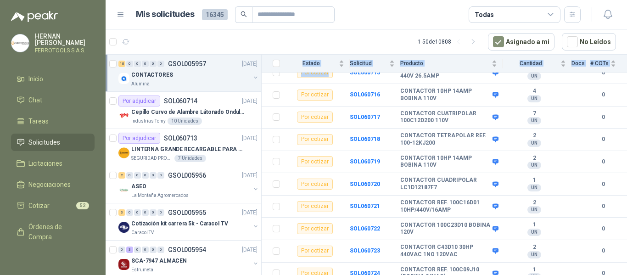
drag, startPoint x: 344, startPoint y: 187, endPoint x: 591, endPoint y: 296, distance: 270.4
click at [591, 274] on html "[PERSON_NAME] FERROTOOLS S.A.S. Inicio Chat Tareas Solicitudes Licitaciones Neg…" at bounding box center [313, 137] width 627 height 275
copy table "Estado Solicitud Producto Cantidad Docs # COTs Por cotizar"
click at [414, 112] on b "CONTACTOR CUATRIPOLAR 100C12D200 110V" at bounding box center [445, 117] width 90 height 14
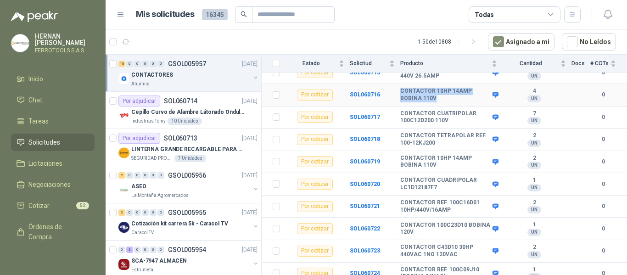
drag, startPoint x: 400, startPoint y: 84, endPoint x: 438, endPoint y: 95, distance: 39.4
click at [438, 95] on b "CONTACTOR 10HP 14AMP BOBINA 110V" at bounding box center [445, 95] width 90 height 14
copy b "CONTACTOR 10HP 14AMP BOBINA 110V"
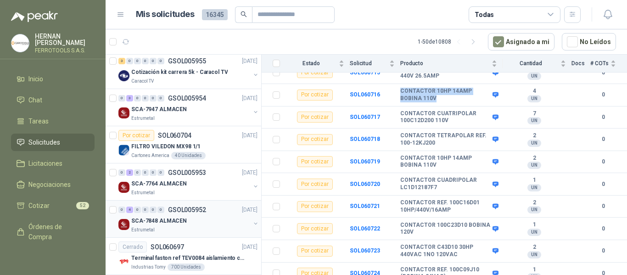
scroll to position [184, 0]
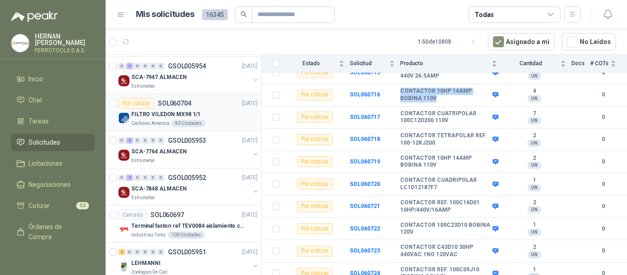
click at [171, 106] on p "SOL060704" at bounding box center [174, 103] width 33 height 6
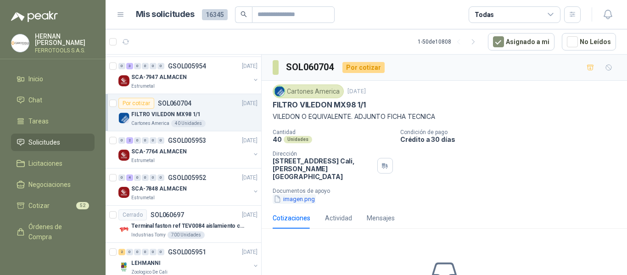
click at [301, 194] on button "imagen.png" at bounding box center [294, 199] width 43 height 10
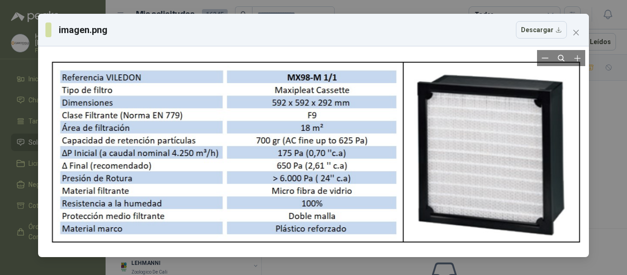
drag, startPoint x: 251, startPoint y: 96, endPoint x: 171, endPoint y: 73, distance: 83.3
click at [171, 73] on div at bounding box center [314, 151] width 536 height 203
click at [579, 32] on icon "close" at bounding box center [575, 32] width 7 height 7
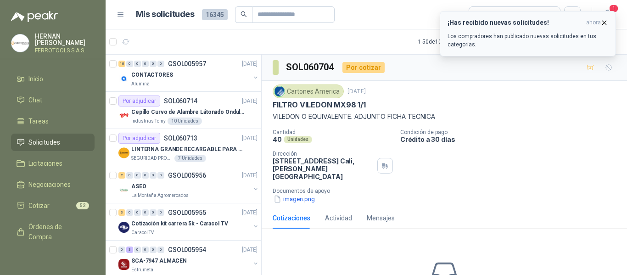
click at [563, 41] on p "Los compradores han publicado nuevas solicitudes en tus categorías." at bounding box center [527, 40] width 161 height 17
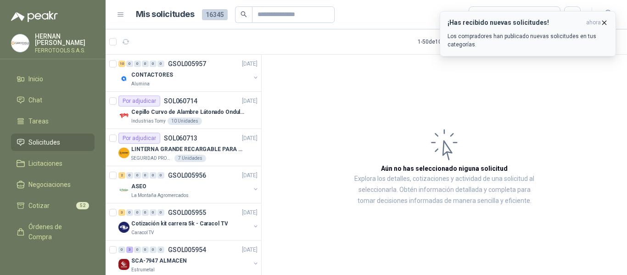
click at [534, 43] on p "Los compradores han publicado nuevas solicitudes en tus categorías." at bounding box center [527, 40] width 161 height 17
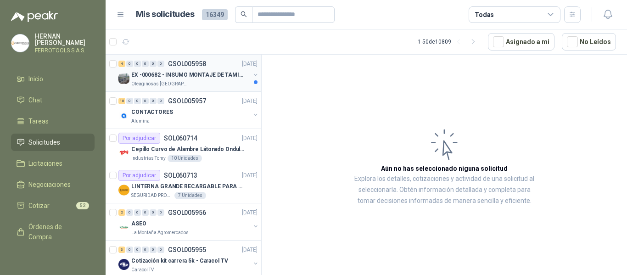
click at [205, 73] on p "EX -000682 - INSUMO MONTAJE DE TAMIZ DE LICOR DE P" at bounding box center [188, 75] width 114 height 9
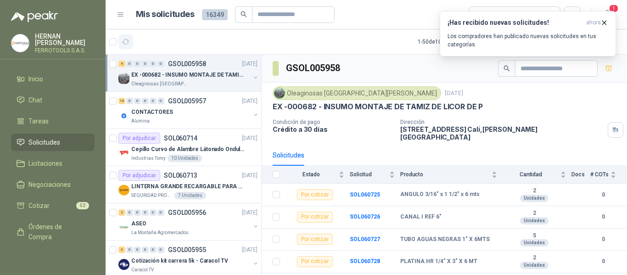
click at [123, 39] on icon "button" at bounding box center [126, 42] width 8 height 8
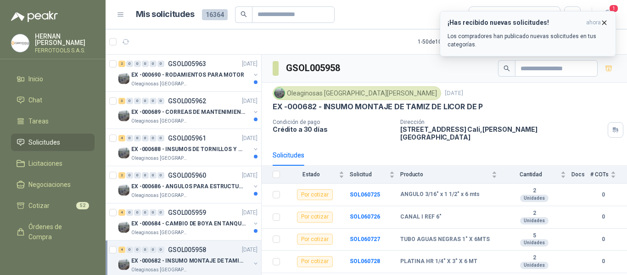
click at [565, 33] on p "Los compradores han publicado nuevas solicitudes en tus categorías." at bounding box center [527, 40] width 161 height 17
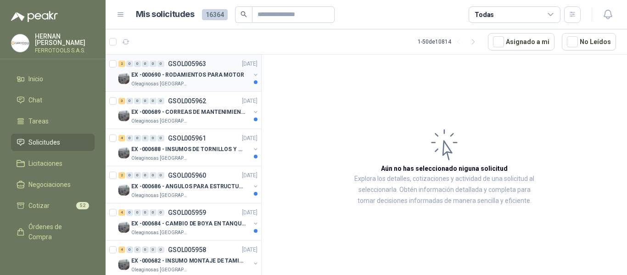
click at [210, 76] on p "EX -000690 - RODAMIENTOS PARA MOTOR" at bounding box center [187, 75] width 113 height 9
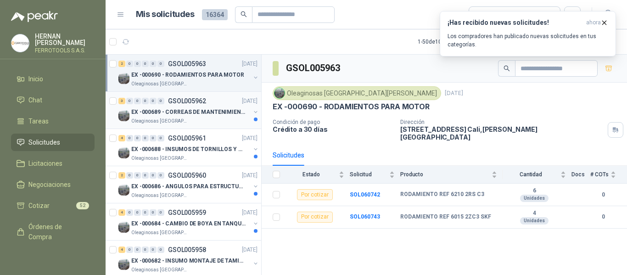
click at [216, 122] on div "Oleaginosas [GEOGRAPHIC_DATA][PERSON_NAME]" at bounding box center [190, 120] width 119 height 7
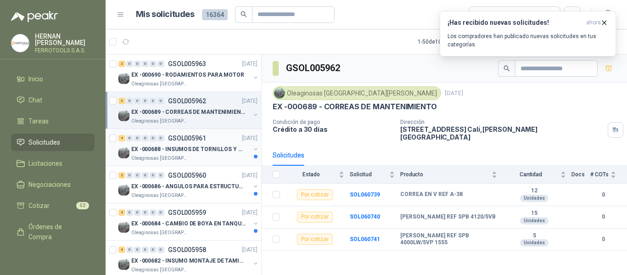
click at [198, 151] on p "EX -000688 - INSUMOS DE TORNILLOS Y TUERCAS" at bounding box center [188, 149] width 114 height 9
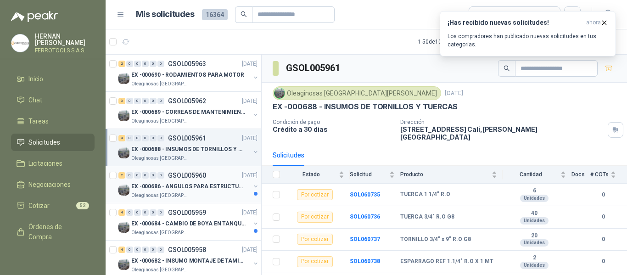
click at [209, 189] on p "EX -000686 - ANGULOS PARA ESTRUCTURAS DE FOSA DE L" at bounding box center [188, 186] width 114 height 9
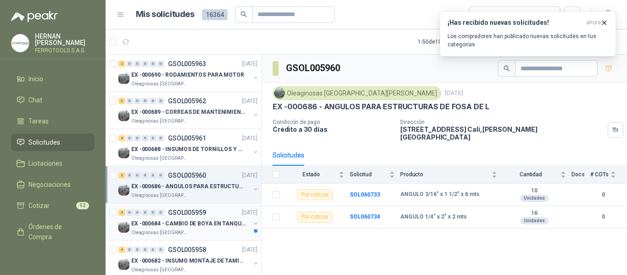
click at [185, 224] on p "EX -000684 - CAMBIO DE BOYA EN TANQUE ALIMENTADOR" at bounding box center [188, 223] width 114 height 9
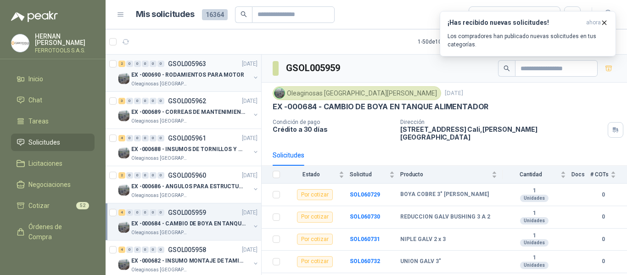
click at [206, 62] on div "2 0 0 0 0 0 GSOL005963 [DATE]" at bounding box center [188, 63] width 141 height 11
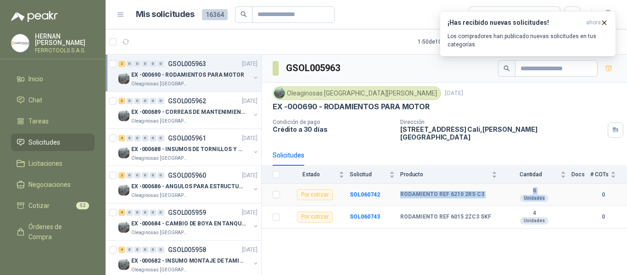
drag, startPoint x: 400, startPoint y: 188, endPoint x: 535, endPoint y: 198, distance: 135.7
click at [535, 198] on tr "Por cotizar SOL060742 RODAMIENTO REF 6210 2RS C3 6 Unidades 0" at bounding box center [444, 195] width 365 height 22
copy tr "RODAMIENTO REF 6210 2RS C3 6 Unidades"
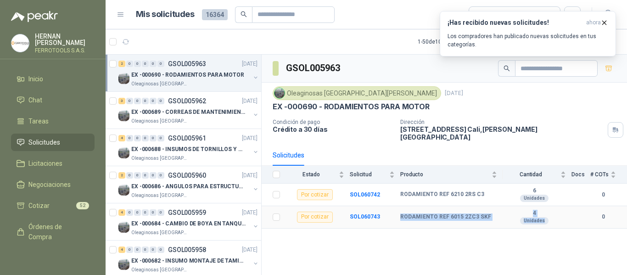
drag, startPoint x: 398, startPoint y: 211, endPoint x: 548, endPoint y: 212, distance: 150.1
click at [548, 212] on tr "Por cotizar SOL060743 RODAMIENTO REF 6015 2ZC3 SKF 4 Unidades 0" at bounding box center [444, 217] width 365 height 22
copy tr "RODAMIENTO REF 6015 2ZC3 SKF 4 Unidades"
